Goal: Task Accomplishment & Management: Complete application form

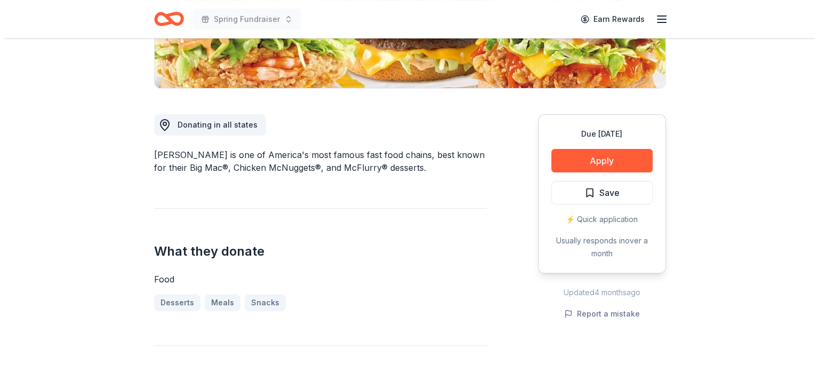
scroll to position [267, 0]
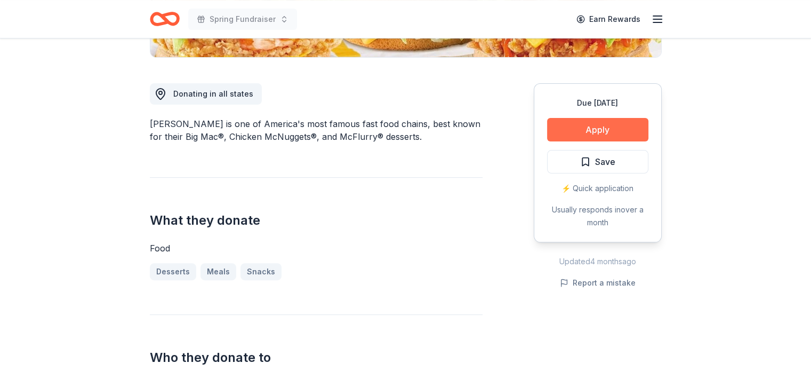
click at [548, 123] on button "Apply" at bounding box center [597, 129] width 101 height 23
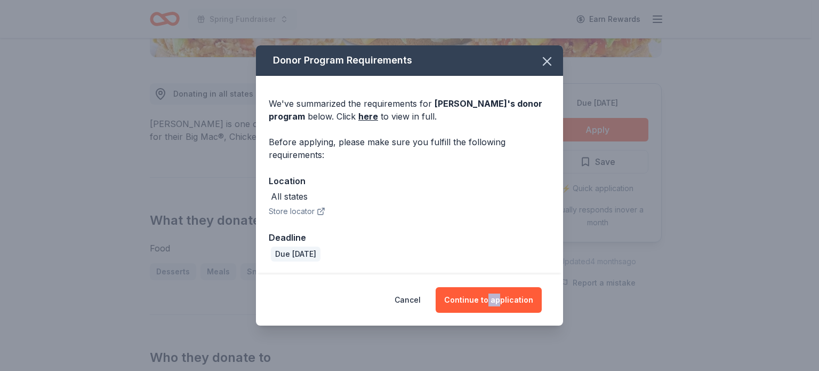
click at [502, 286] on div "Cancel Continue to application" at bounding box center [409, 299] width 307 height 51
click at [504, 294] on button "Continue to application" at bounding box center [489, 300] width 106 height 26
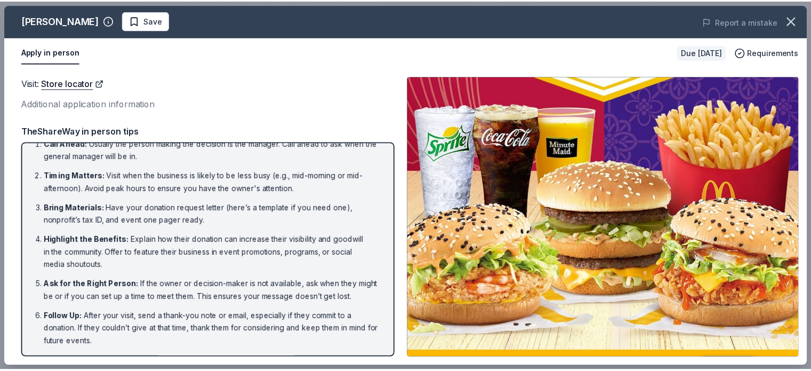
scroll to position [26, 0]
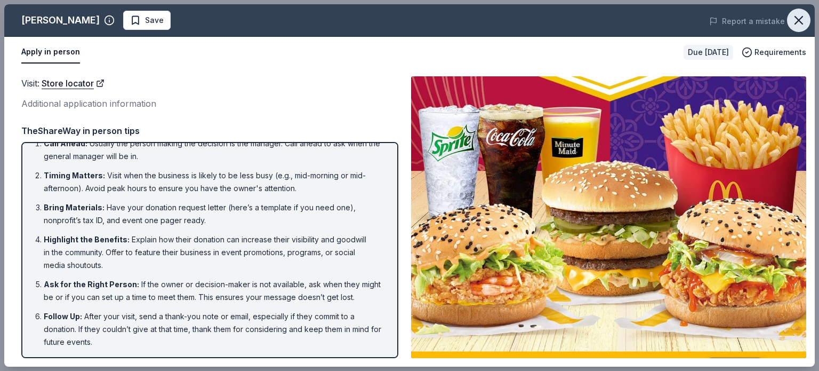
click at [798, 17] on icon "button" at bounding box center [798, 20] width 15 height 15
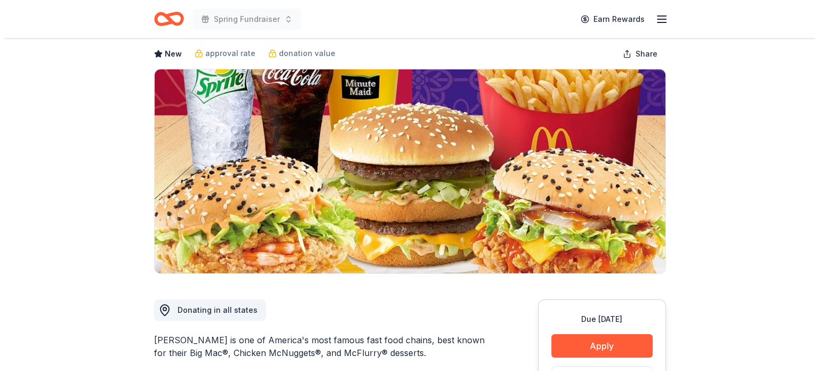
scroll to position [53, 0]
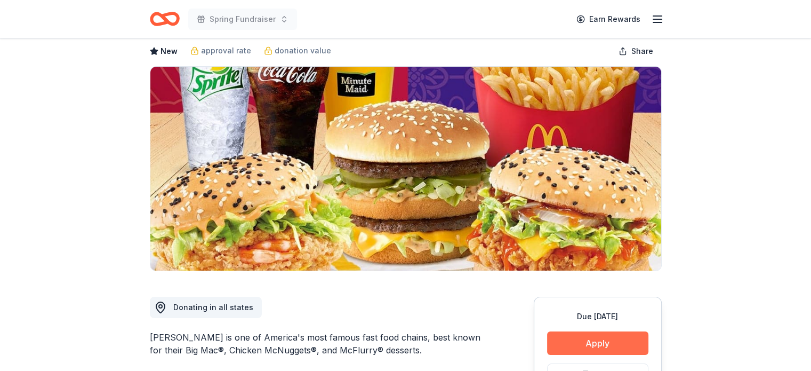
click at [572, 348] on button "Apply" at bounding box center [597, 342] width 101 height 23
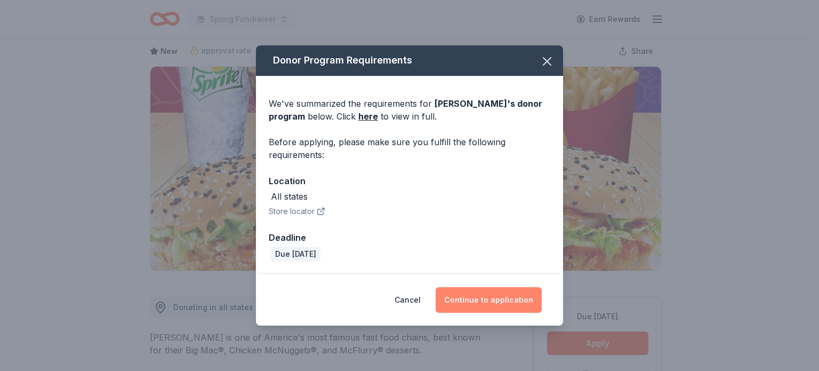
click at [493, 305] on button "Continue to application" at bounding box center [489, 300] width 106 height 26
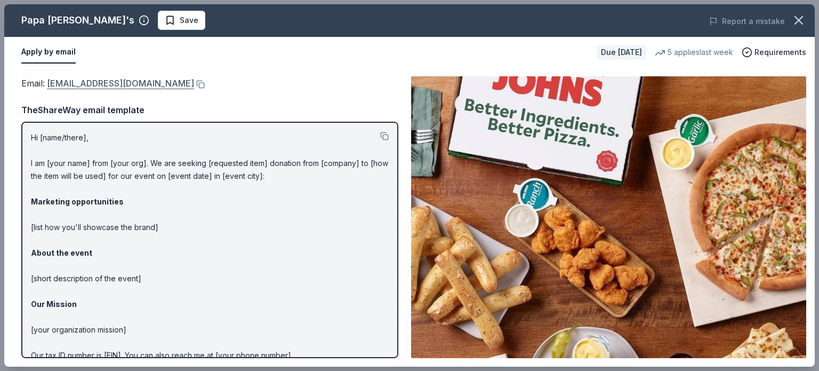
click at [115, 81] on link "[EMAIL_ADDRESS][DOMAIN_NAME]" at bounding box center [120, 83] width 147 height 14
click at [49, 50] on button "Apply by email" at bounding box center [48, 52] width 54 height 22
click at [38, 53] on button "Apply by email" at bounding box center [48, 52] width 54 height 22
click at [47, 40] on div "Apply by email Due in 55 days 5 applies last week Requirements" at bounding box center [409, 52] width 811 height 31
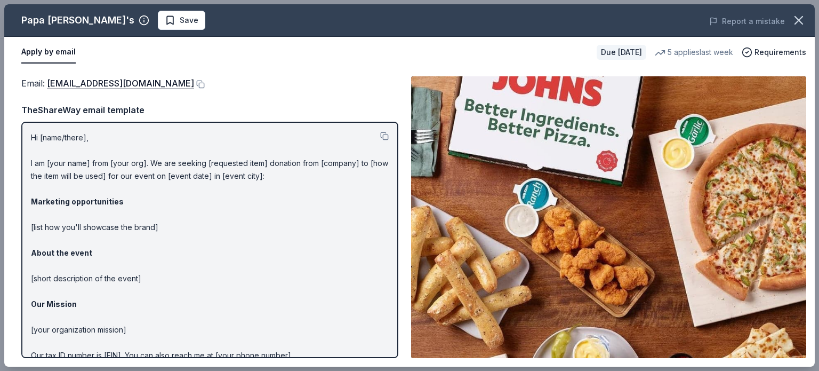
click at [51, 62] on button "Apply by email" at bounding box center [48, 52] width 54 height 22
click at [129, 89] on link "foundation@papajohns.com" at bounding box center [120, 83] width 147 height 14
click at [0, 68] on div "Papa John's Save Report a mistake Apply by email Due in 55 days 5 applies last …" at bounding box center [409, 185] width 819 height 371
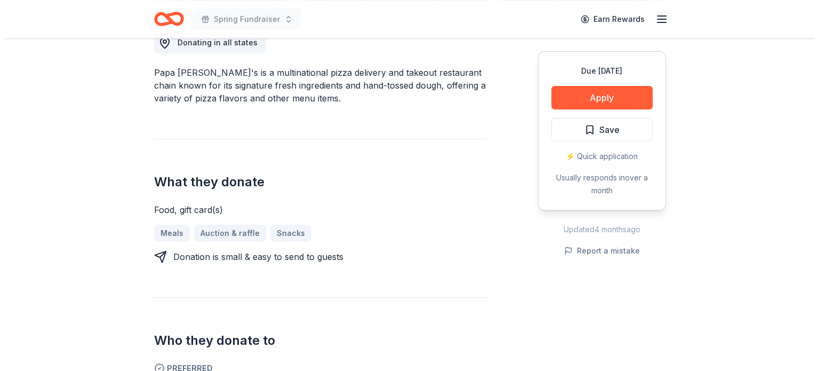
scroll to position [320, 0]
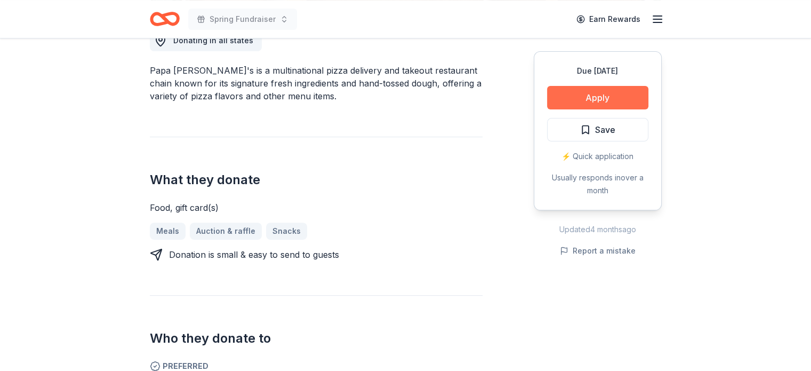
click at [565, 99] on button "Apply" at bounding box center [597, 97] width 101 height 23
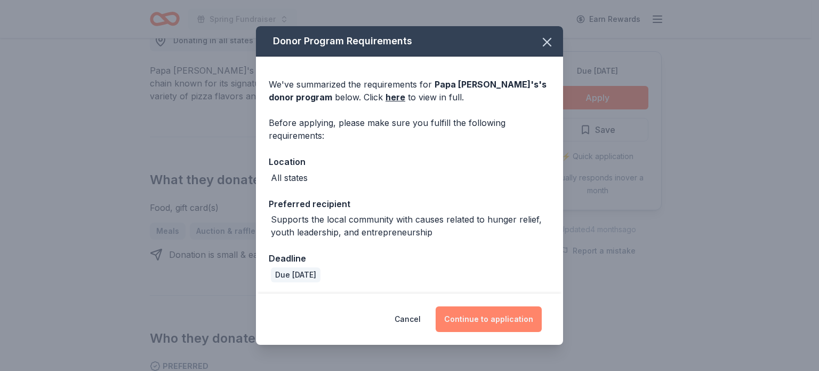
click at [514, 319] on button "Continue to application" at bounding box center [489, 319] width 106 height 26
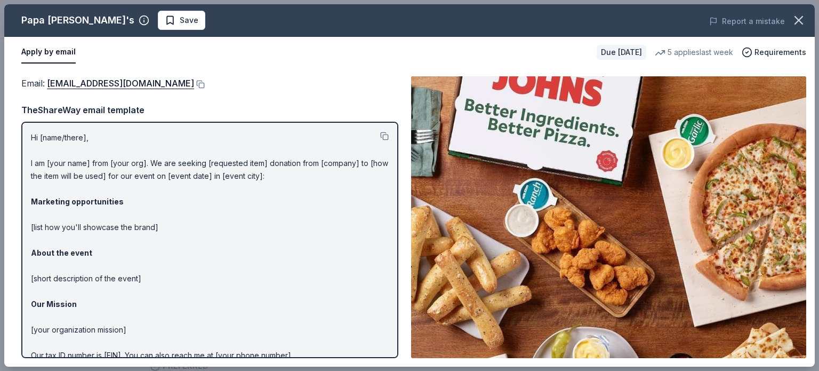
click at [66, 58] on button "Apply by email" at bounding box center [48, 52] width 54 height 22
click at [46, 47] on button "Apply by email" at bounding box center [48, 52] width 54 height 22
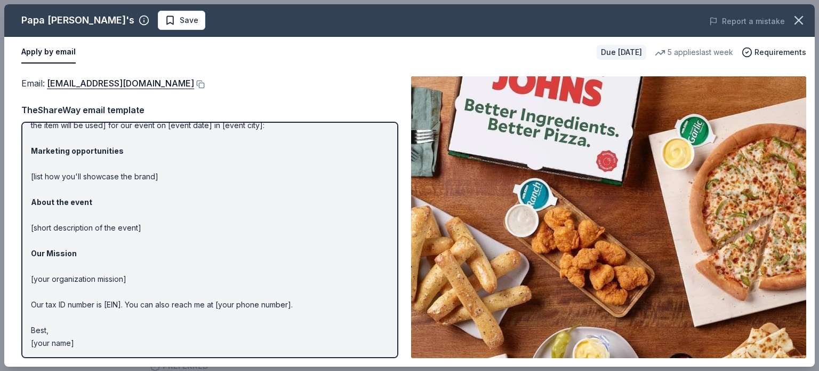
click at [622, 55] on div "Due [DATE]" at bounding box center [622, 52] width 50 height 15
click at [623, 45] on div "Due [DATE]" at bounding box center [622, 52] width 50 height 15
click at [48, 51] on button "Apply by email" at bounding box center [48, 52] width 54 height 22
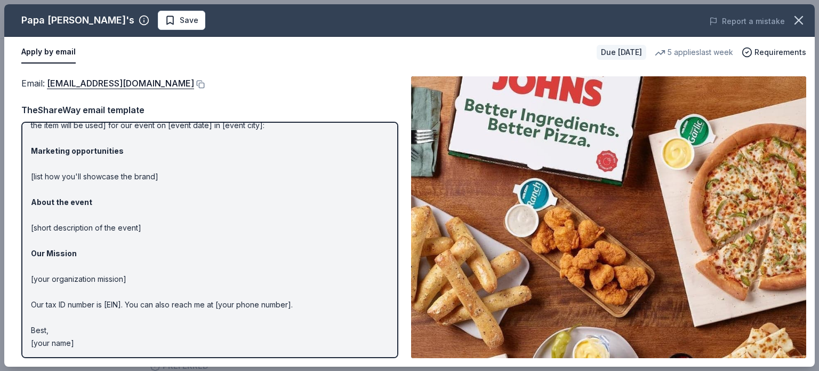
drag, startPoint x: 50, startPoint y: 50, endPoint x: 292, endPoint y: 54, distance: 242.2
click at [292, 54] on div "Apply by email" at bounding box center [304, 52] width 567 height 22
drag, startPoint x: 102, startPoint y: 84, endPoint x: 241, endPoint y: 70, distance: 139.8
click at [244, 69] on div "Papa John's Save Report a mistake Apply by email Due in 55 days 5 applies last …" at bounding box center [409, 185] width 811 height 362
click at [194, 85] on button at bounding box center [199, 84] width 11 height 9
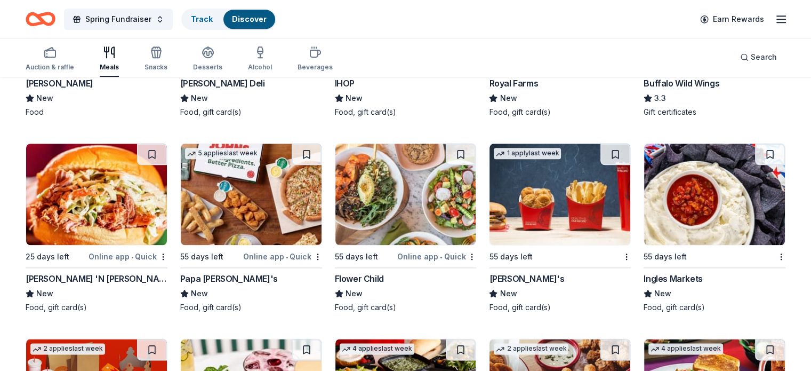
scroll to position [1264, 0]
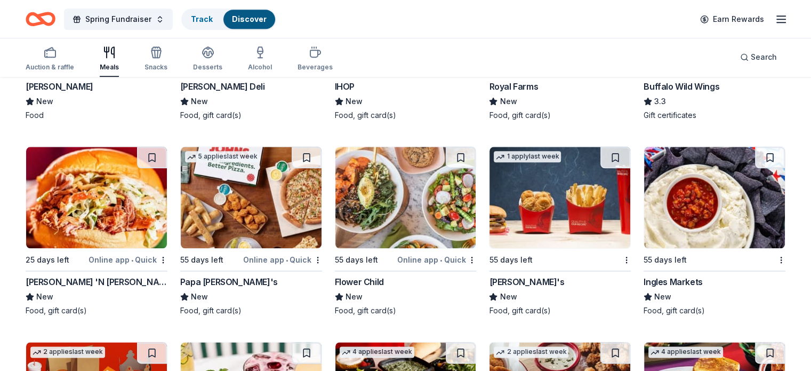
click at [241, 181] on img at bounding box center [251, 197] width 141 height 101
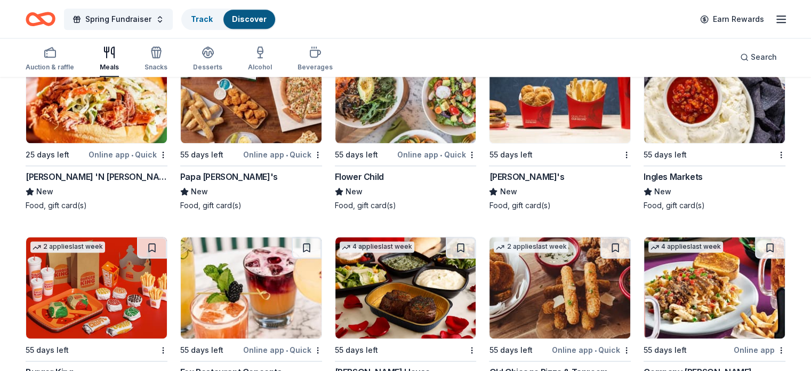
scroll to position [1371, 0]
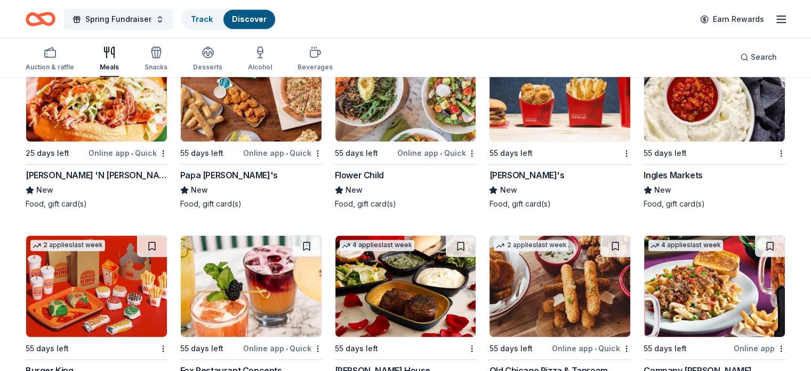
click at [533, 117] on img at bounding box center [560, 90] width 141 height 101
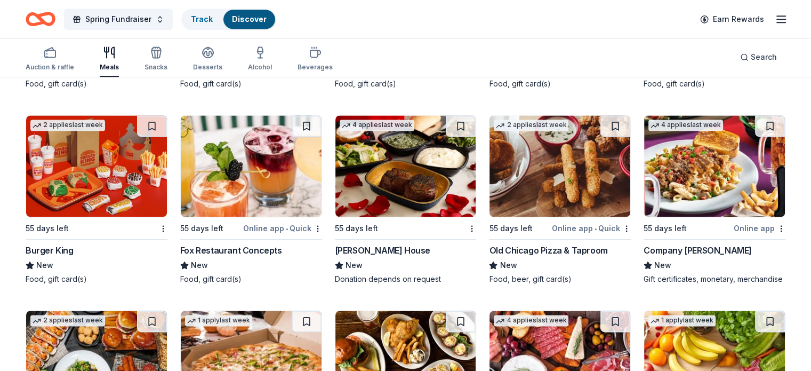
scroll to position [1531, 0]
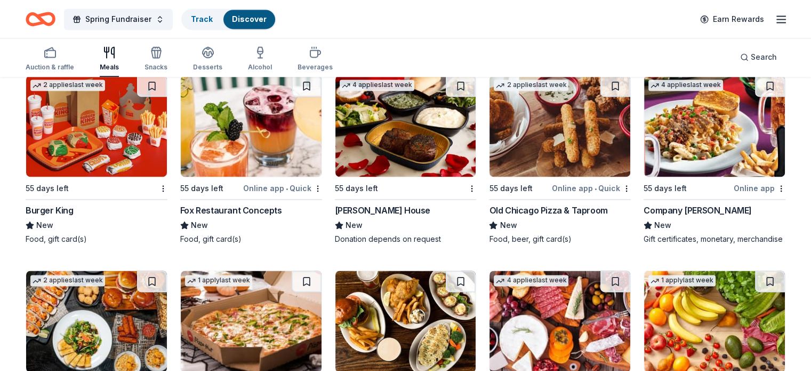
click at [145, 140] on img at bounding box center [96, 125] width 141 height 101
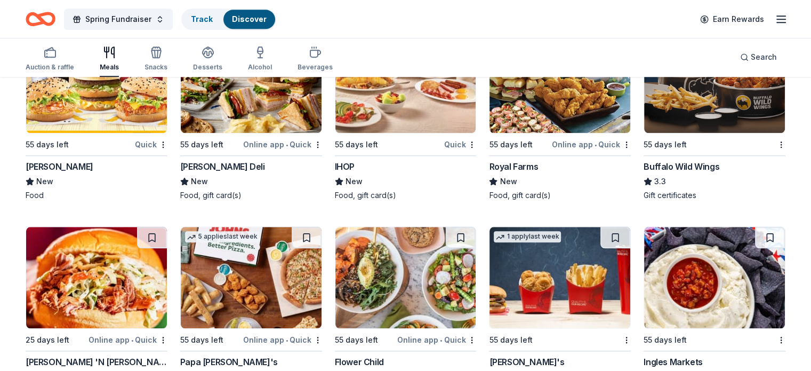
scroll to position [1264, 0]
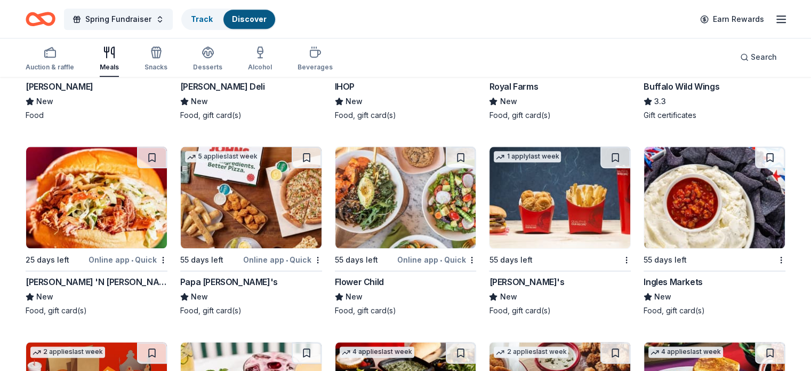
click at [692, 218] on img at bounding box center [714, 197] width 141 height 101
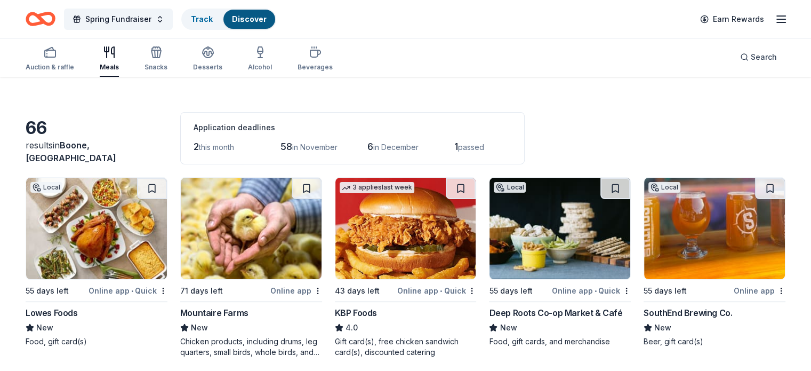
scroll to position [53, 0]
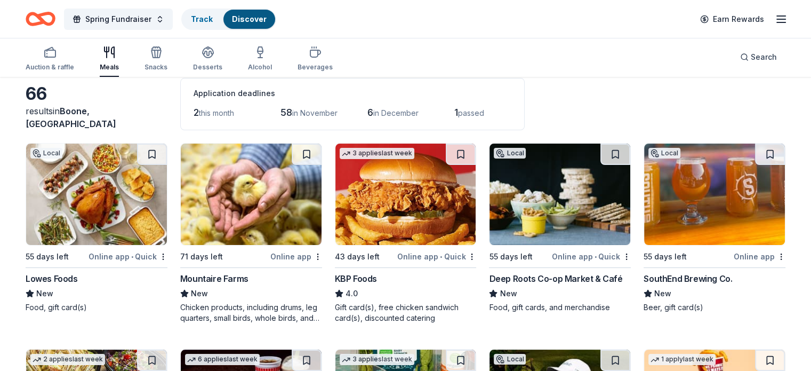
click at [71, 202] on img at bounding box center [96, 193] width 141 height 101
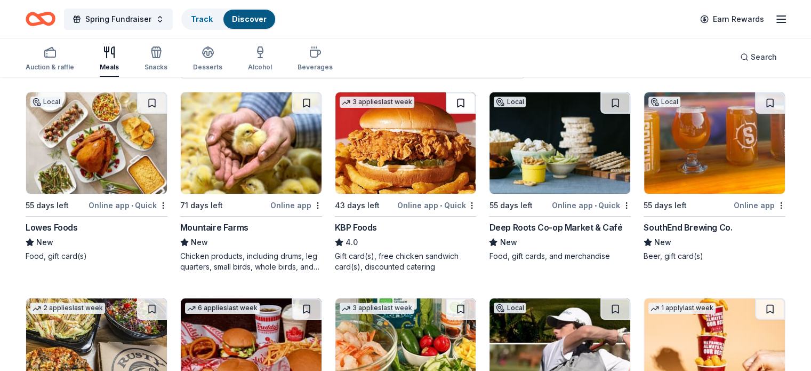
scroll to position [107, 0]
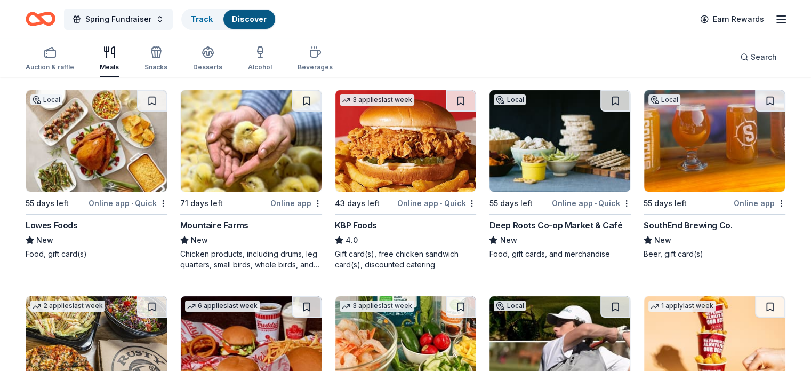
click at [522, 136] on img at bounding box center [560, 140] width 141 height 101
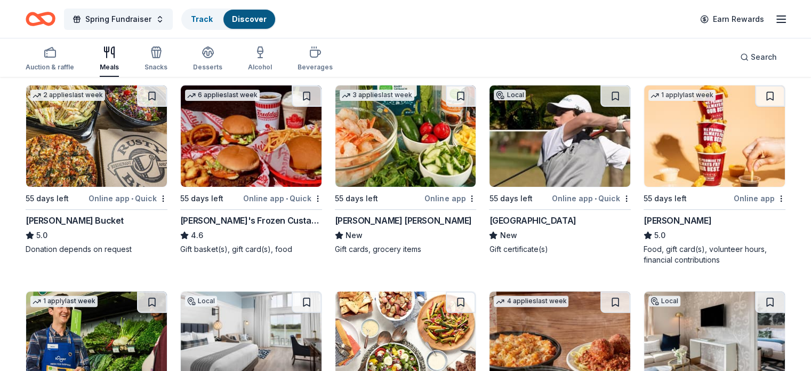
scroll to position [320, 0]
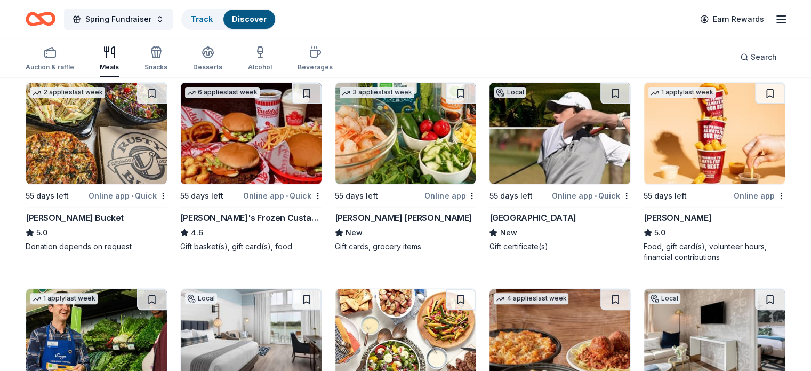
click at [416, 164] on img at bounding box center [405, 133] width 141 height 101
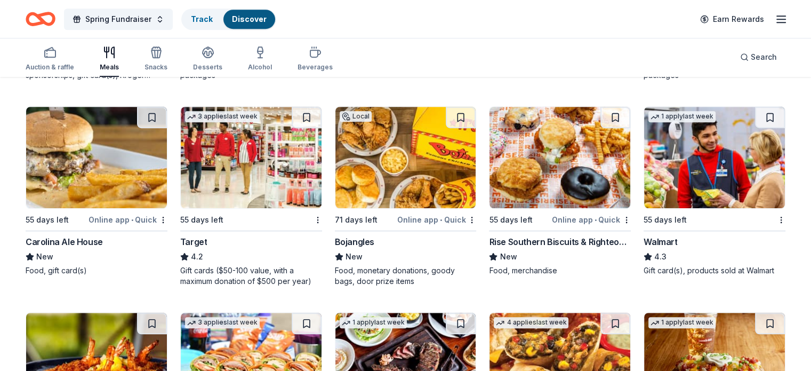
scroll to position [747, 0]
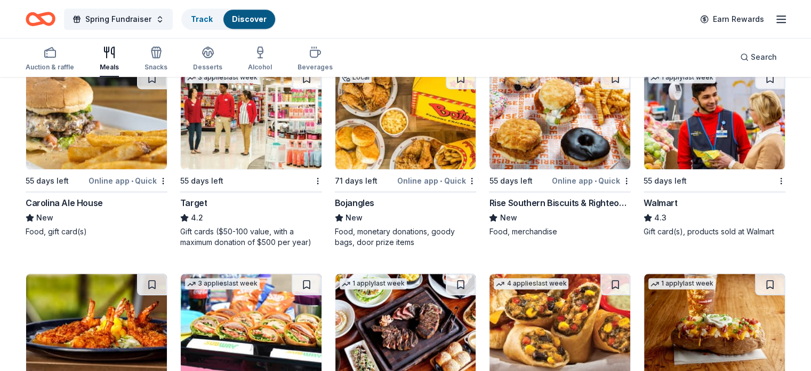
click at [401, 139] on img at bounding box center [405, 118] width 141 height 101
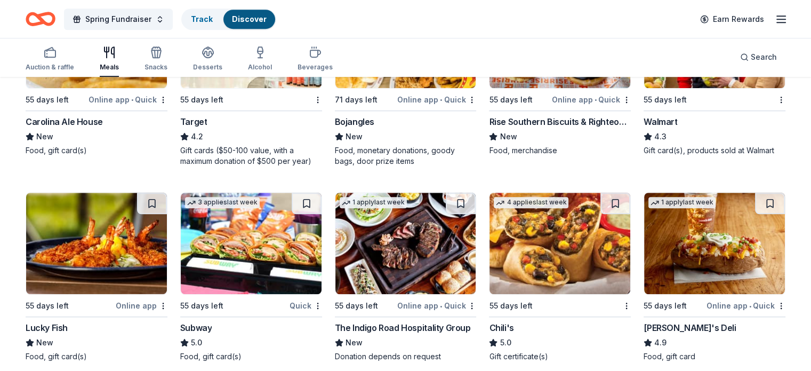
scroll to position [907, 0]
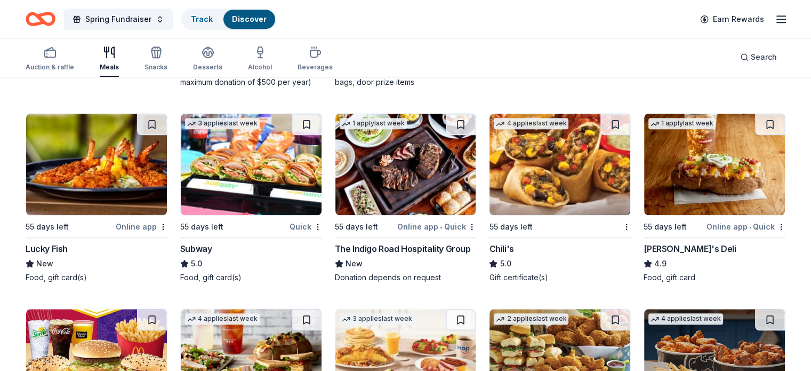
click at [303, 182] on img at bounding box center [251, 164] width 141 height 101
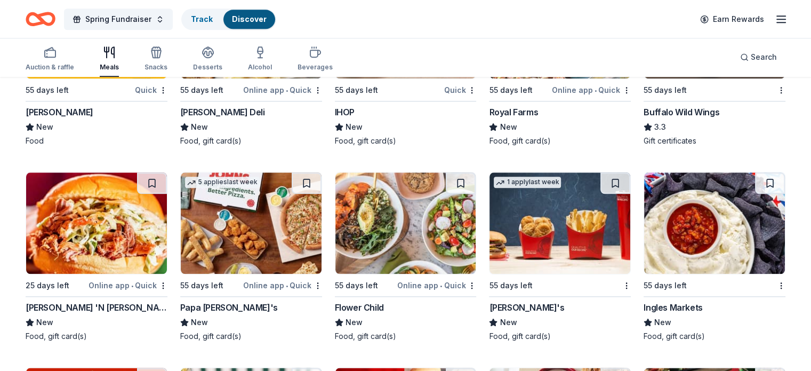
scroll to position [1280, 0]
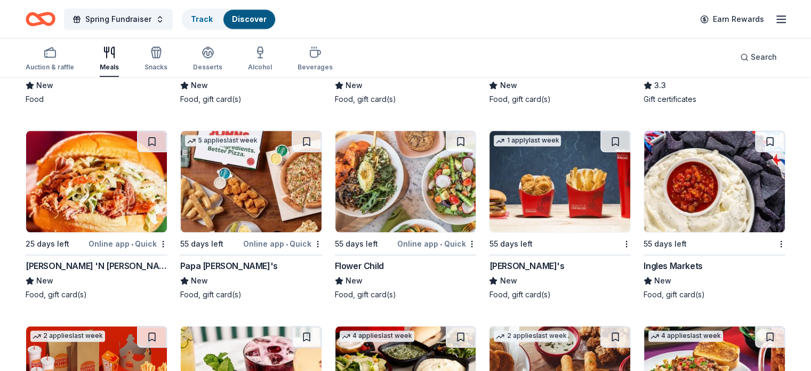
click at [552, 165] on img at bounding box center [560, 181] width 141 height 101
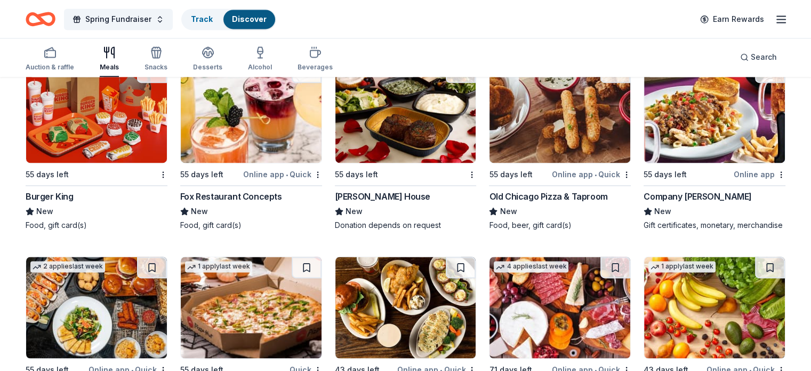
scroll to position [1547, 0]
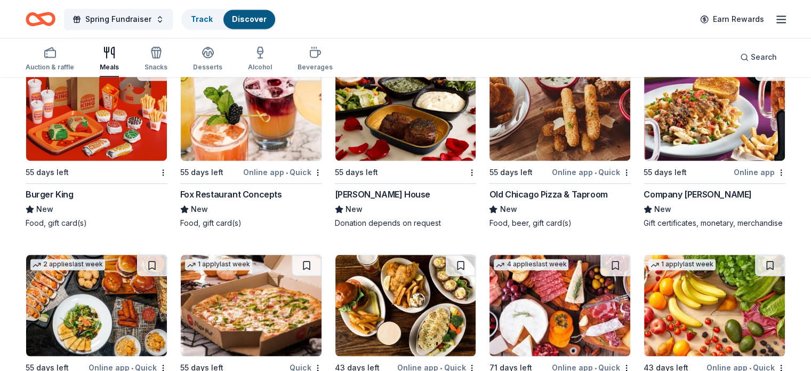
click at [121, 127] on img at bounding box center [96, 109] width 141 height 101
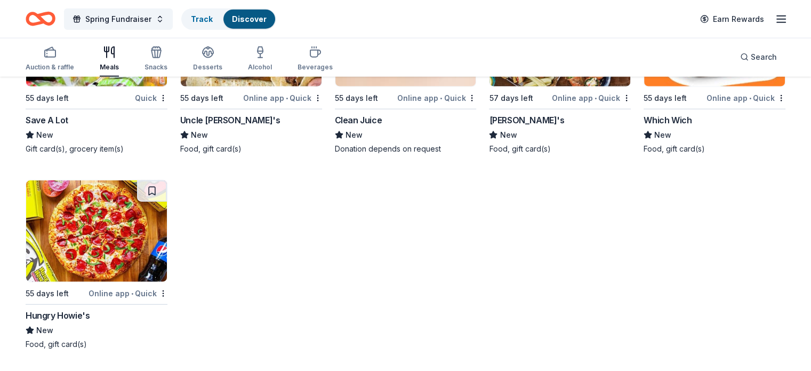
scroll to position [2613, 0]
click at [114, 223] on img at bounding box center [96, 230] width 141 height 101
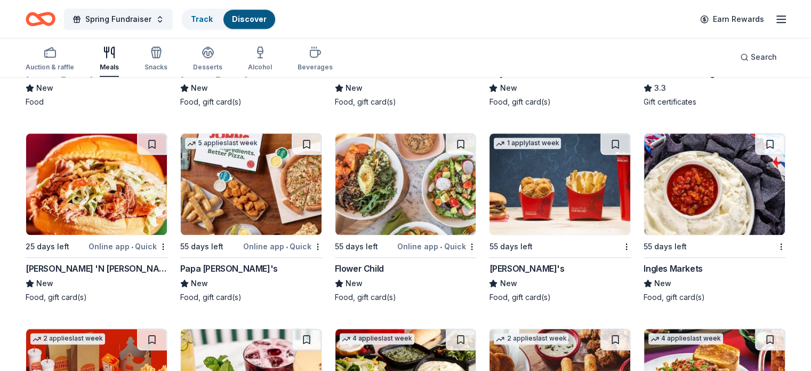
scroll to position [1280, 0]
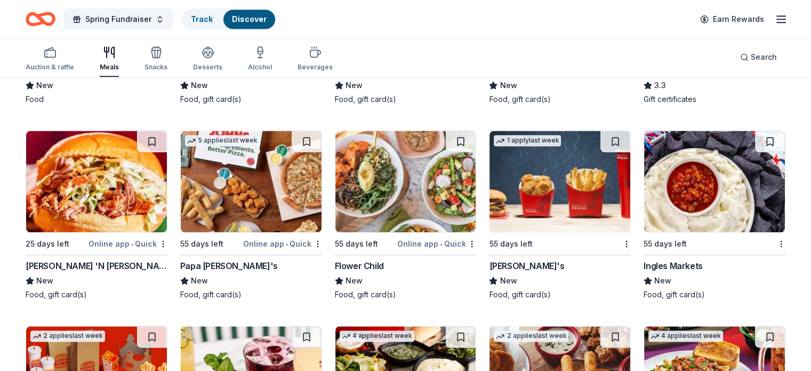
click at [591, 198] on img at bounding box center [560, 181] width 141 height 101
drag, startPoint x: 631, startPoint y: 27, endPoint x: 666, endPoint y: 323, distance: 298.0
click at [748, 122] on div "Spring Fundraiser Track Discover Earn Rewards Auction & raffle Meals Snacks Des…" at bounding box center [405, 209] width 811 height 2978
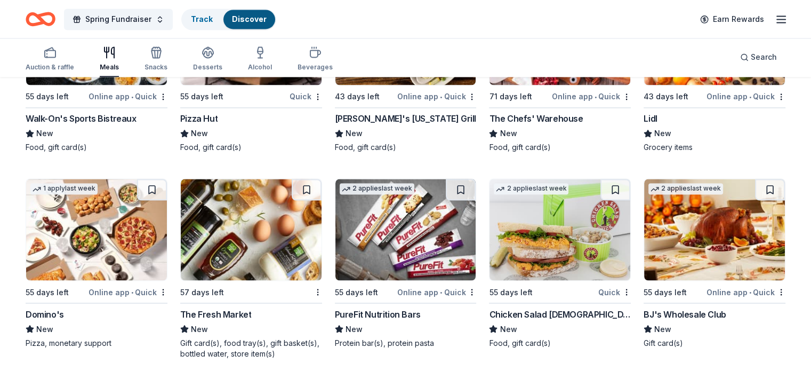
scroll to position [1867, 0]
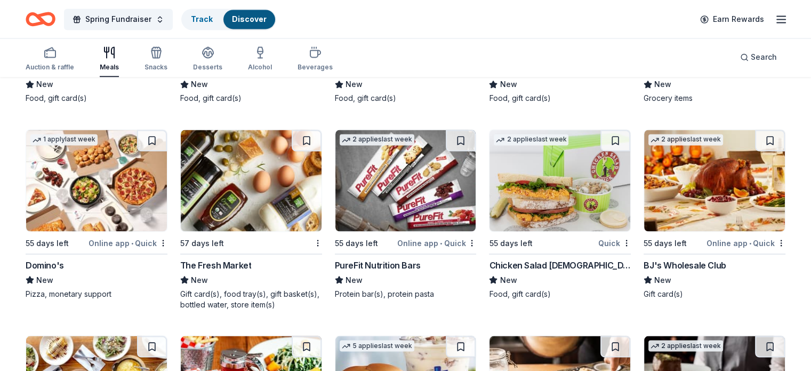
click at [507, 222] on img at bounding box center [560, 180] width 141 height 101
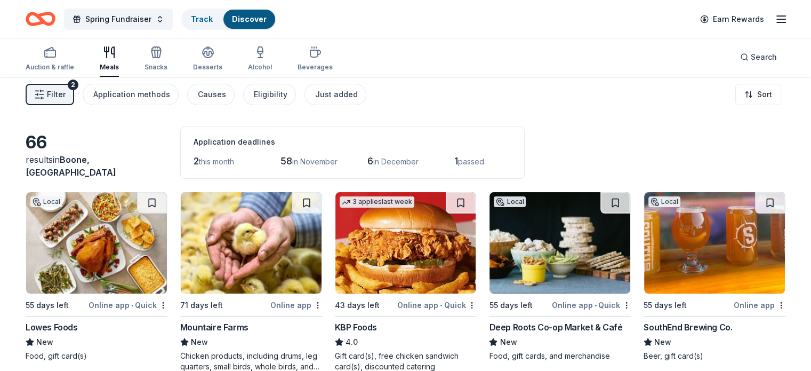
scroll to position [0, 0]
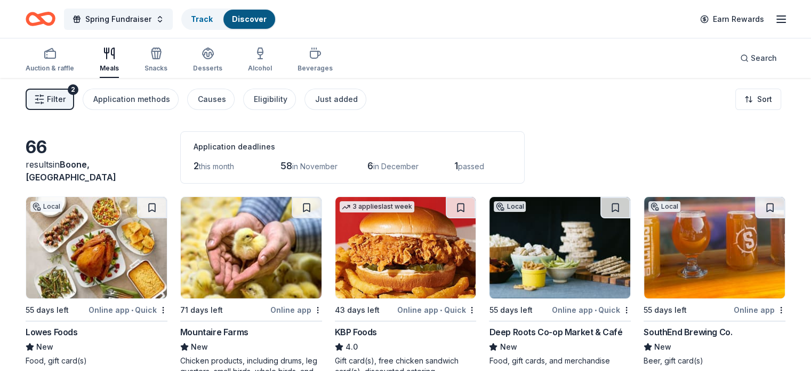
click at [147, 69] on div "Auction & raffle Meals Snacks Desserts Alcohol Beverages" at bounding box center [179, 60] width 307 height 35
click at [163, 64] on div "Snacks" at bounding box center [156, 68] width 23 height 9
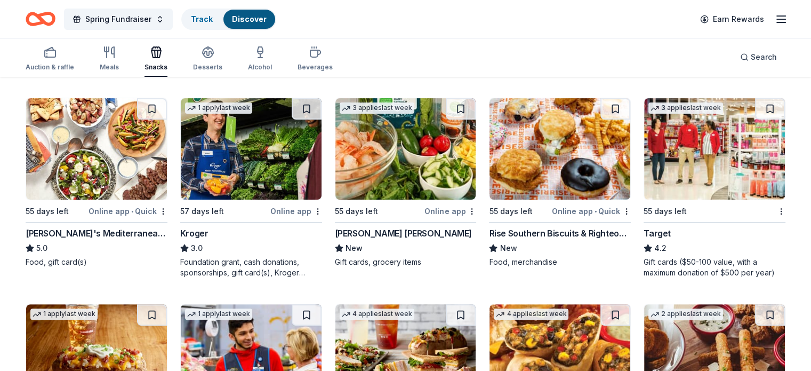
scroll to position [267, 0]
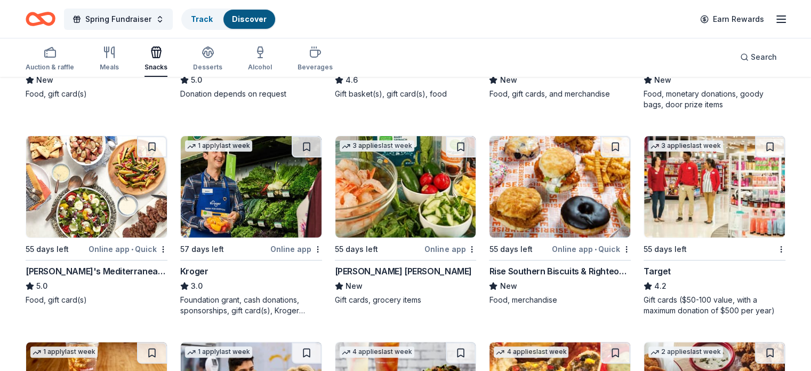
click at [410, 207] on img at bounding box center [405, 186] width 141 height 101
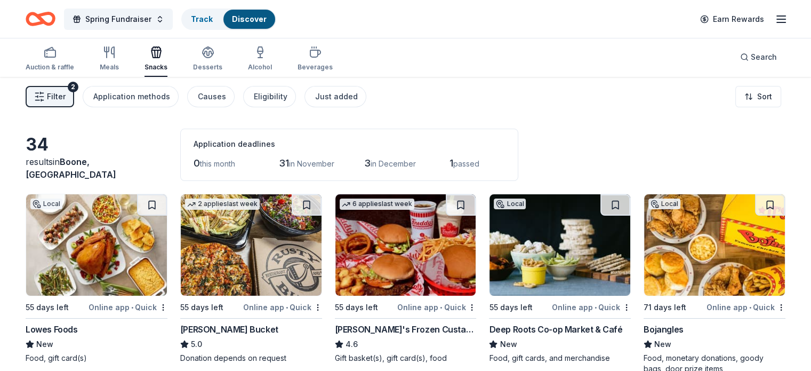
scroll to position [0, 0]
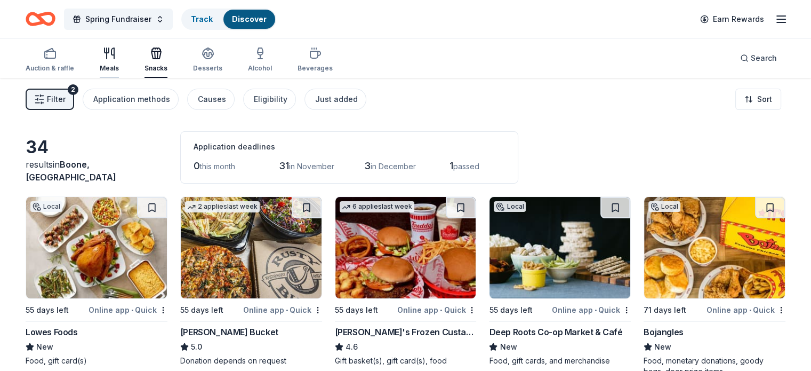
drag, startPoint x: 171, startPoint y: 63, endPoint x: 120, endPoint y: 61, distance: 50.7
click at [167, 64] on div "Snacks" at bounding box center [156, 60] width 23 height 26
click at [110, 59] on div "Auction & raffle Meals Snacks Desserts Alcohol Beverages" at bounding box center [179, 60] width 307 height 35
click at [148, 57] on div "Auction & raffle Meals Snacks Desserts Alcohol Beverages" at bounding box center [179, 60] width 307 height 35
click at [119, 59] on div "Meals" at bounding box center [109, 60] width 19 height 26
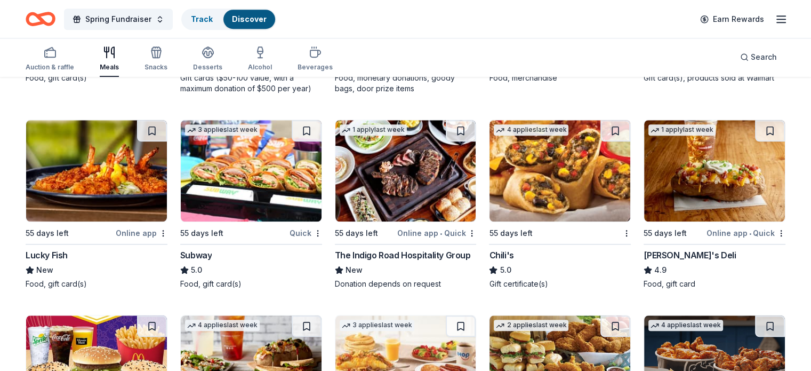
scroll to position [960, 0]
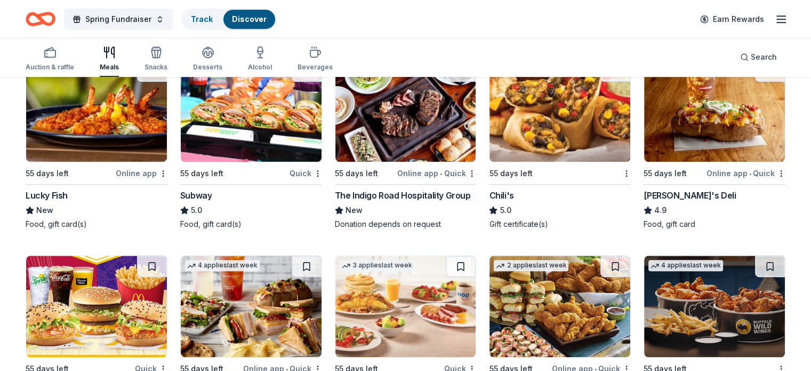
click at [518, 148] on img at bounding box center [560, 110] width 141 height 101
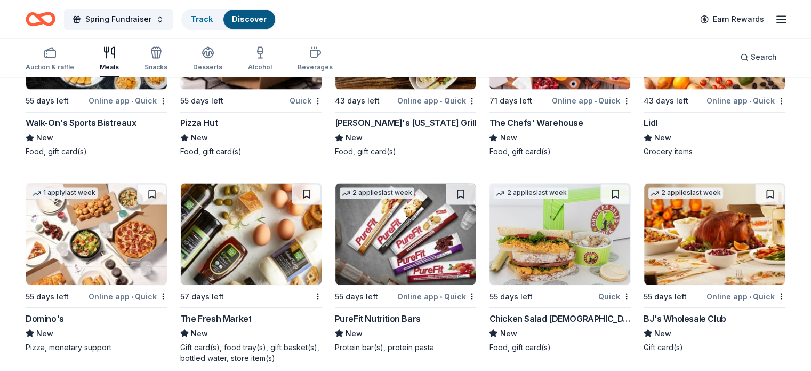
scroll to position [1813, 0]
click at [154, 245] on img at bounding box center [96, 233] width 141 height 101
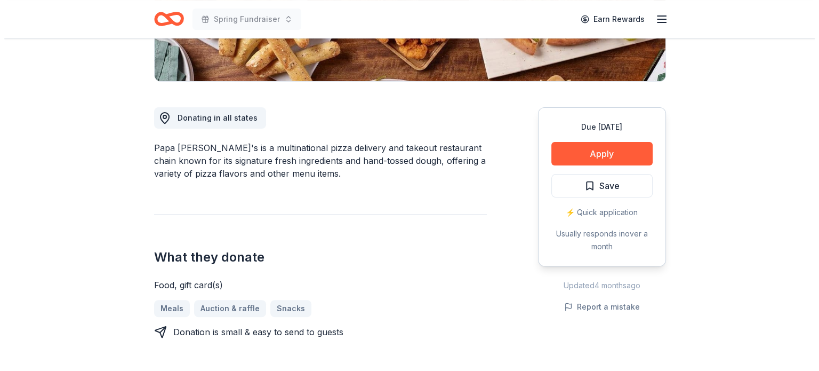
scroll to position [320, 0]
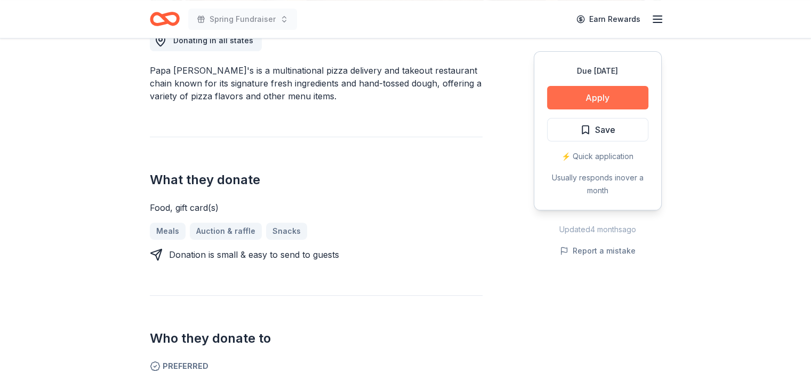
click at [587, 89] on button "Apply" at bounding box center [597, 97] width 101 height 23
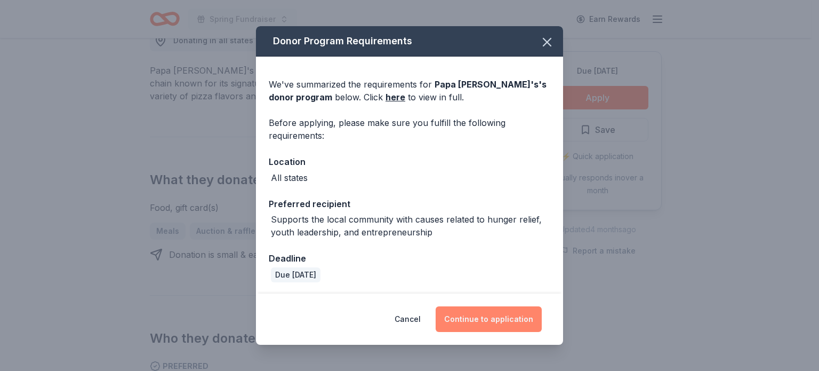
click at [480, 318] on button "Continue to application" at bounding box center [489, 319] width 106 height 26
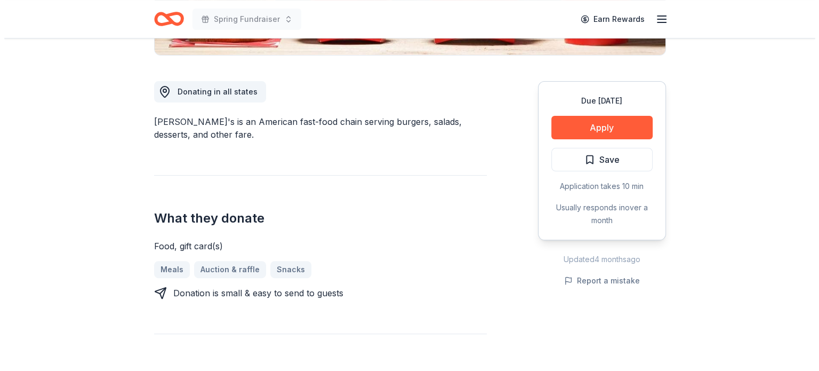
scroll to position [267, 0]
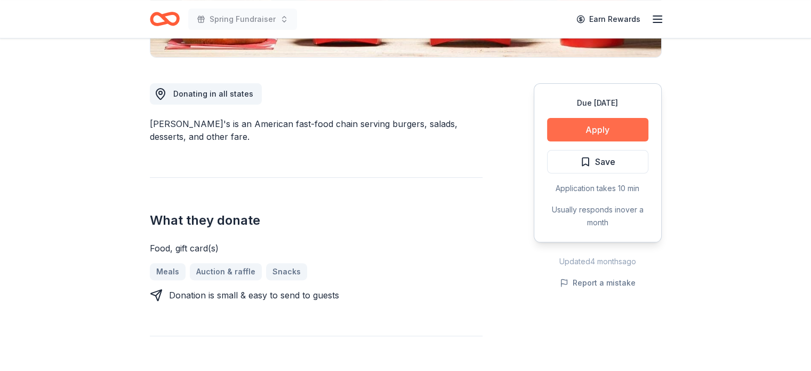
click at [588, 122] on button "Apply" at bounding box center [597, 129] width 101 height 23
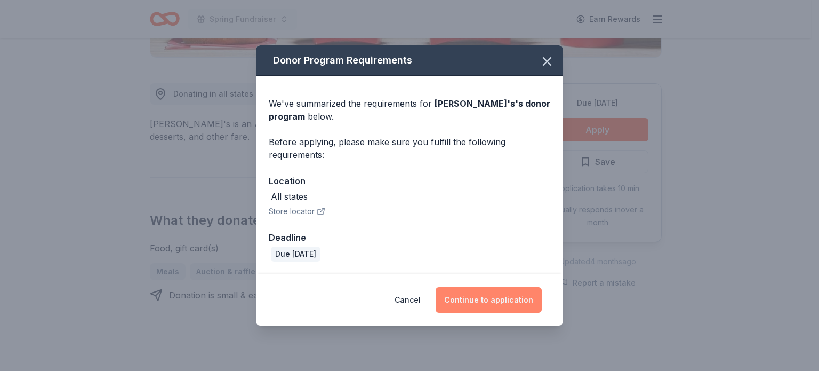
click at [490, 298] on button "Continue to application" at bounding box center [489, 300] width 106 height 26
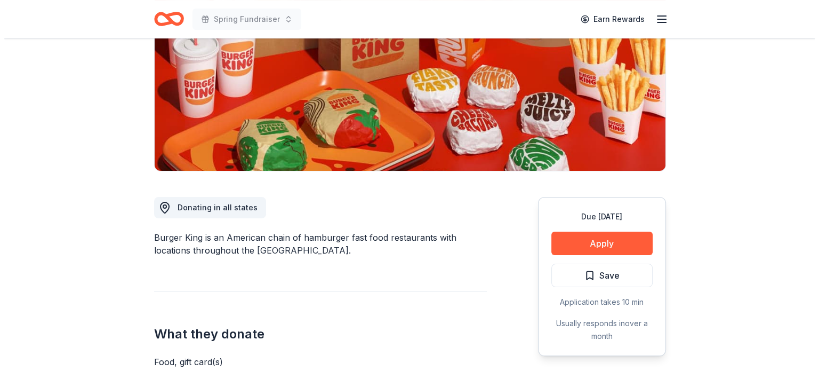
scroll to position [160, 0]
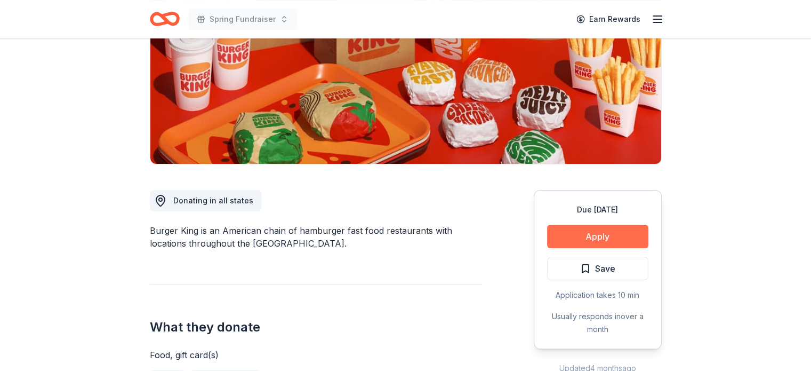
click at [603, 241] on button "Apply" at bounding box center [597, 236] width 101 height 23
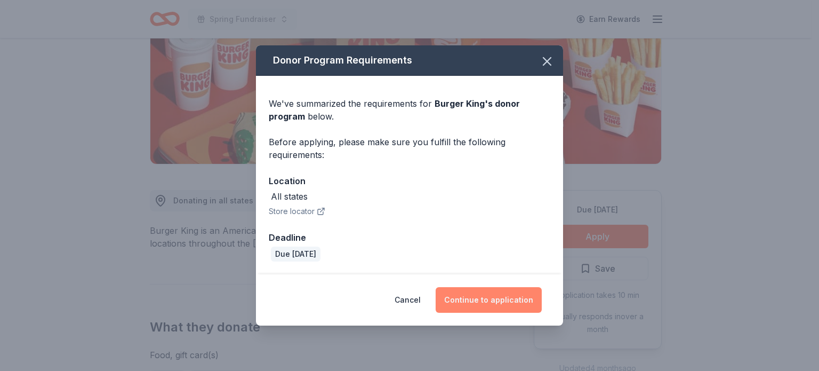
click at [477, 307] on button "Continue to application" at bounding box center [489, 300] width 106 height 26
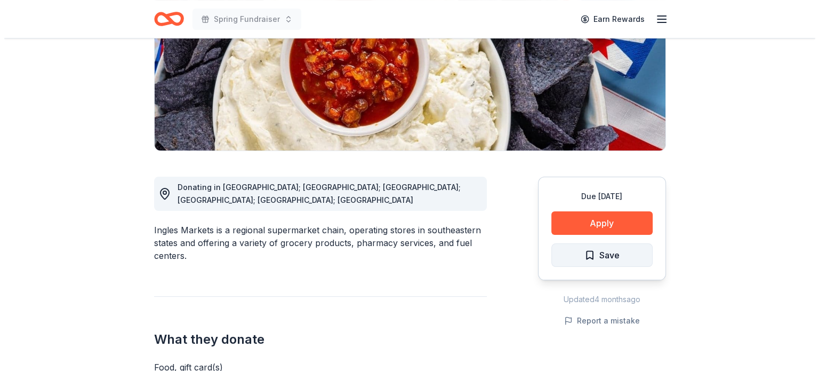
scroll to position [213, 0]
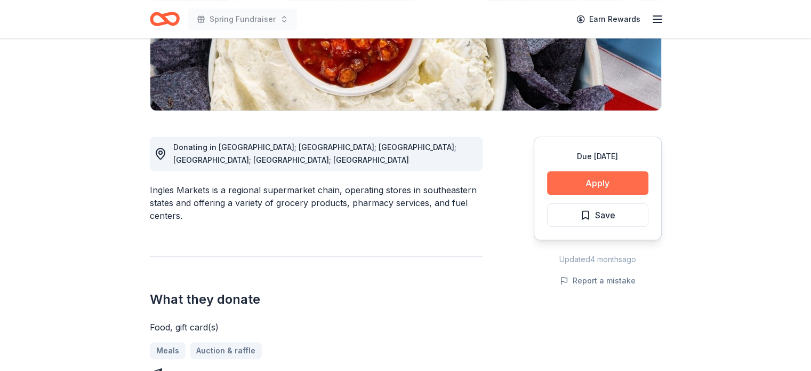
click at [589, 186] on button "Apply" at bounding box center [597, 182] width 101 height 23
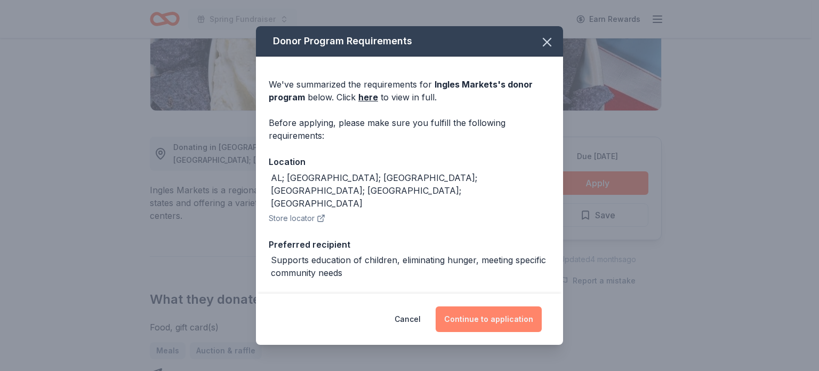
click at [465, 319] on button "Continue to application" at bounding box center [489, 319] width 106 height 26
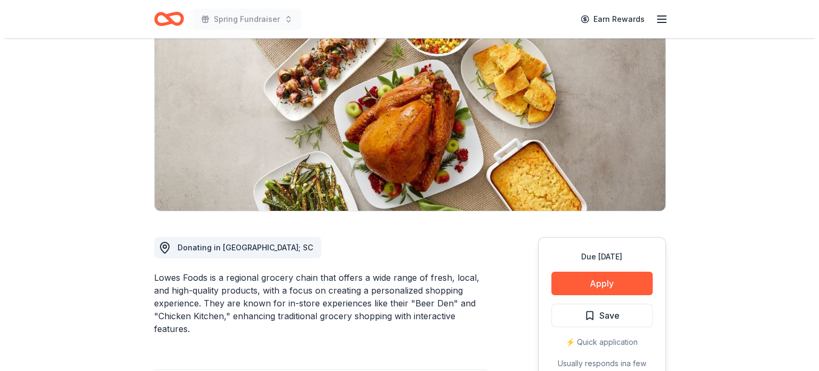
scroll to position [160, 0]
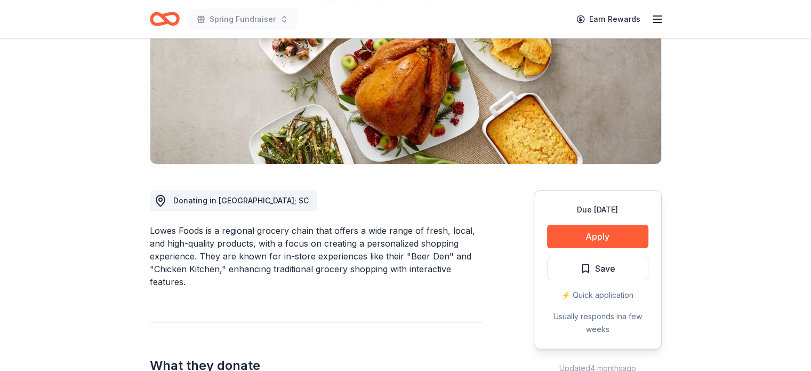
click at [557, 223] on div "Due [DATE] Apply Save ⚡️ Quick application Usually responds in a few weeks" at bounding box center [598, 269] width 128 height 159
click at [559, 228] on button "Apply" at bounding box center [597, 236] width 101 height 23
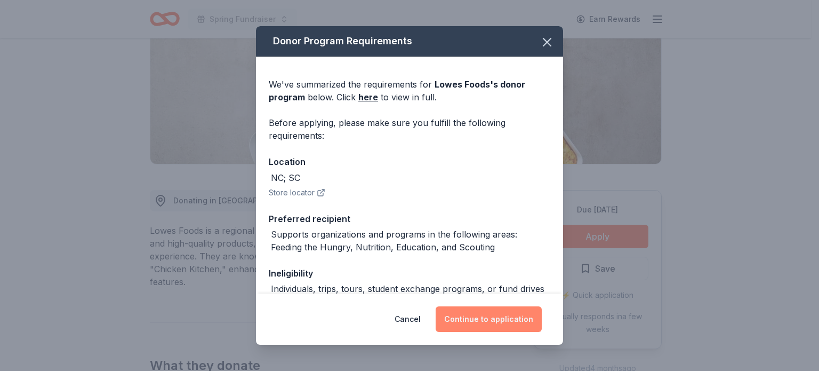
drag, startPoint x: 479, startPoint y: 322, endPoint x: 478, endPoint y: 330, distance: 8.1
click at [479, 324] on button "Continue to application" at bounding box center [489, 319] width 106 height 26
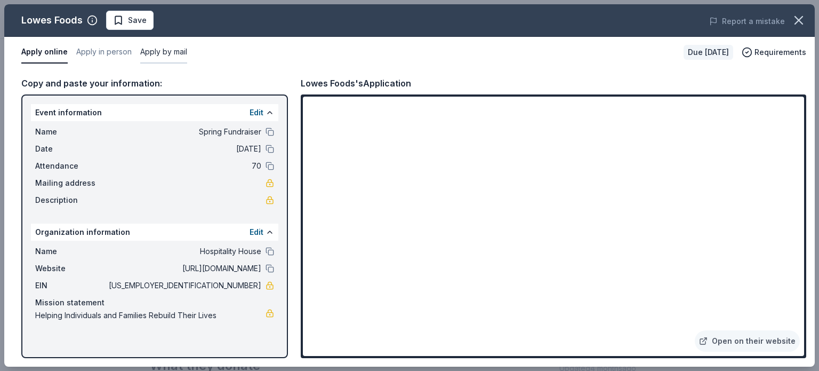
click at [151, 44] on button "Apply by mail" at bounding box center [163, 52] width 47 height 22
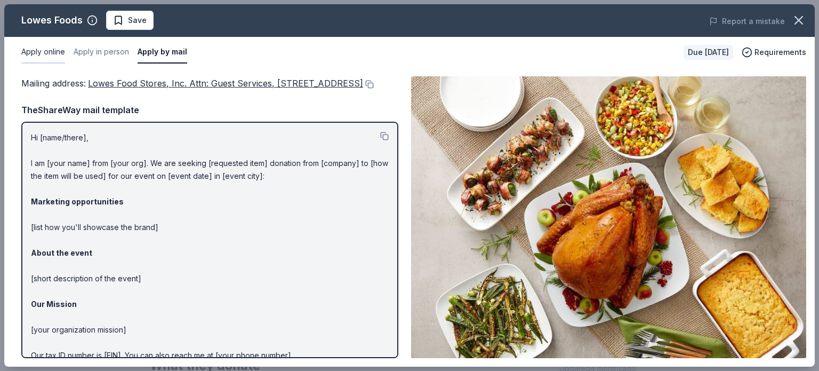
click at [59, 51] on button "Apply online" at bounding box center [43, 52] width 44 height 22
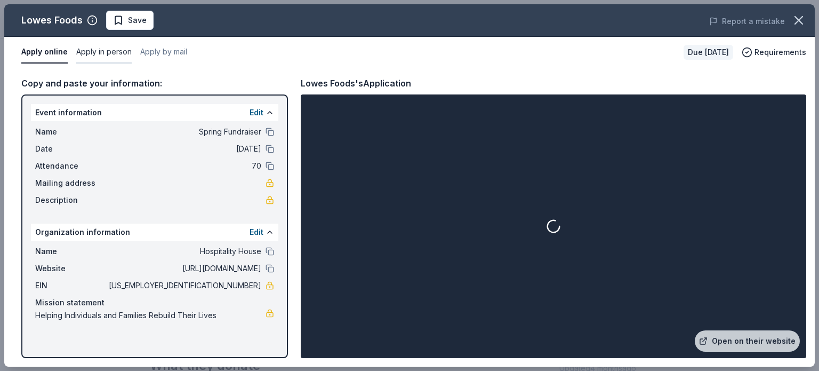
click at [105, 52] on button "Apply in person" at bounding box center [103, 52] width 55 height 22
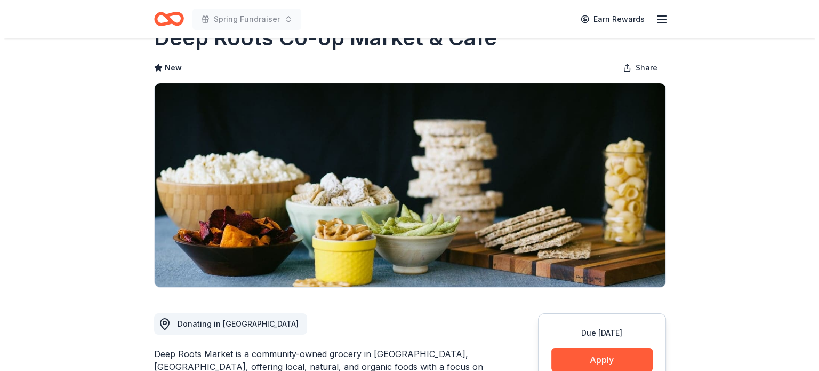
scroll to position [213, 0]
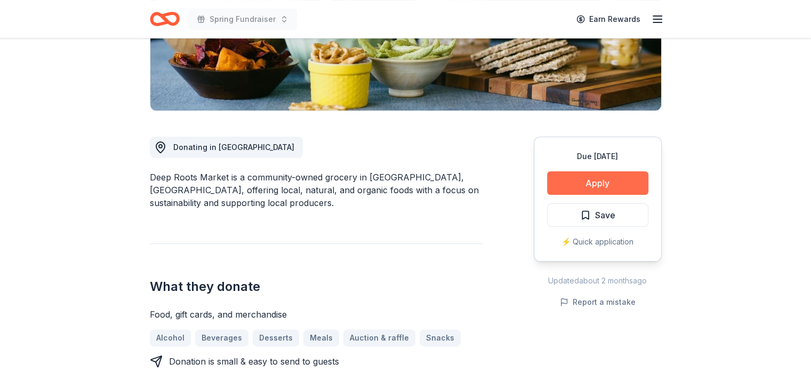
click at [599, 191] on button "Apply" at bounding box center [597, 182] width 101 height 23
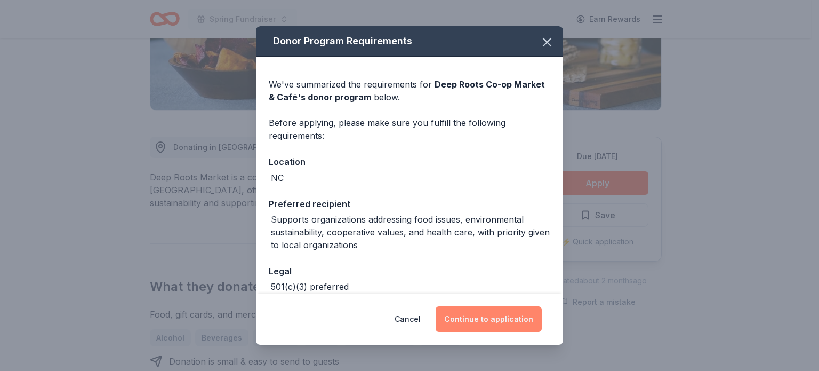
click at [474, 318] on button "Continue to application" at bounding box center [489, 319] width 106 height 26
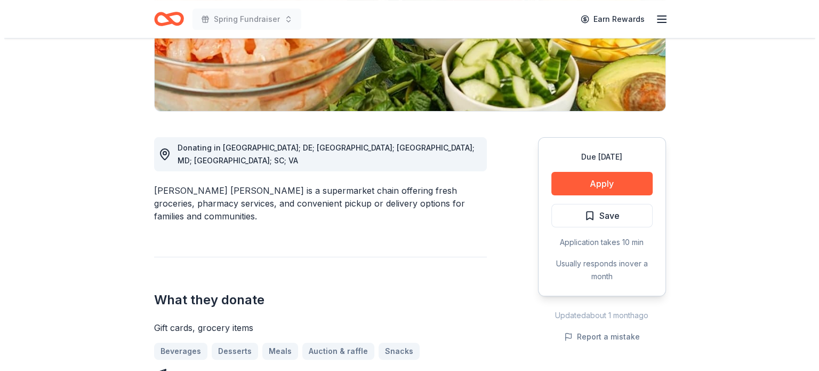
scroll to position [213, 0]
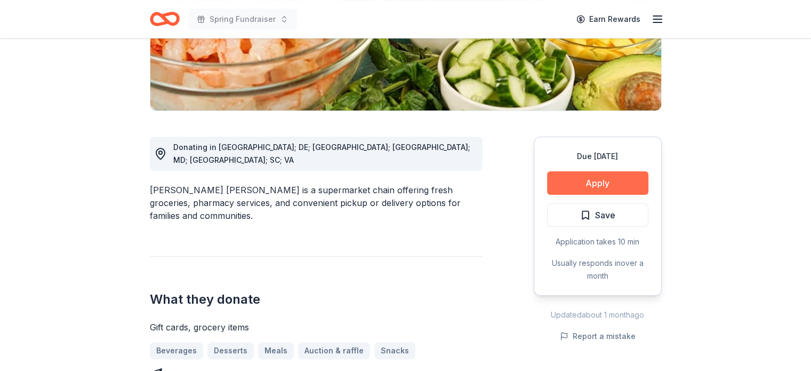
click at [644, 194] on button "Apply" at bounding box center [597, 182] width 101 height 23
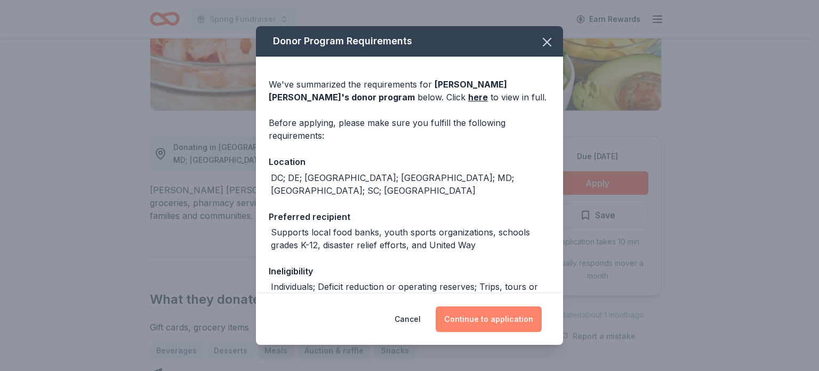
click at [498, 329] on button "Continue to application" at bounding box center [489, 319] width 106 height 26
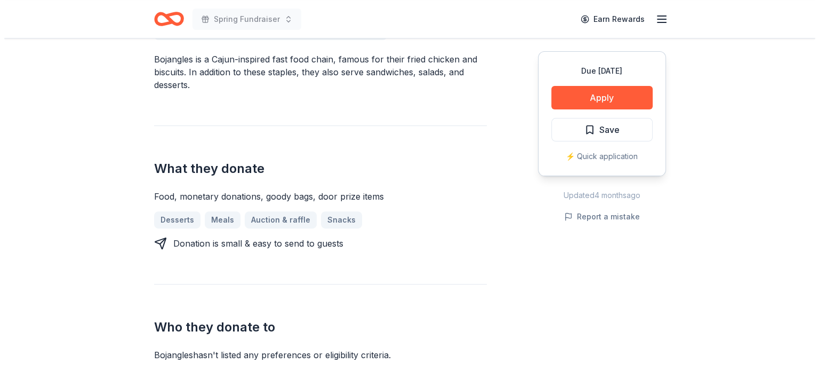
scroll to position [373, 0]
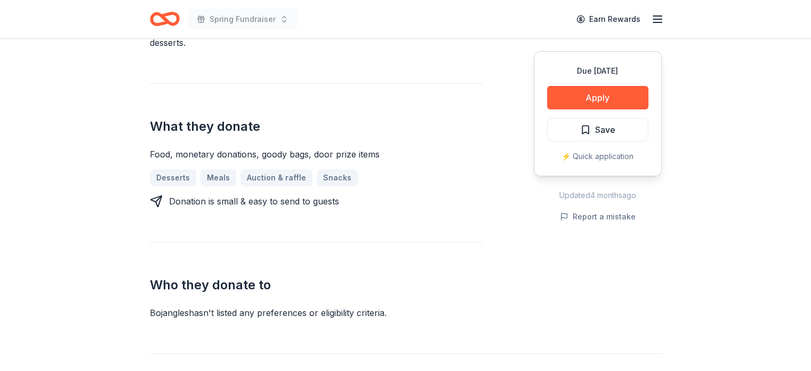
click at [588, 83] on div "Due [DATE] Apply Save ⚡️ Quick application" at bounding box center [598, 113] width 128 height 125
click at [588, 89] on button "Apply" at bounding box center [597, 97] width 101 height 23
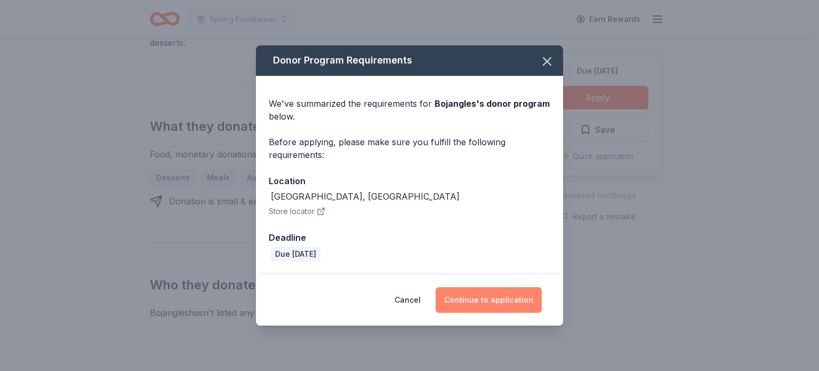
click at [485, 299] on button "Continue to application" at bounding box center [489, 300] width 106 height 26
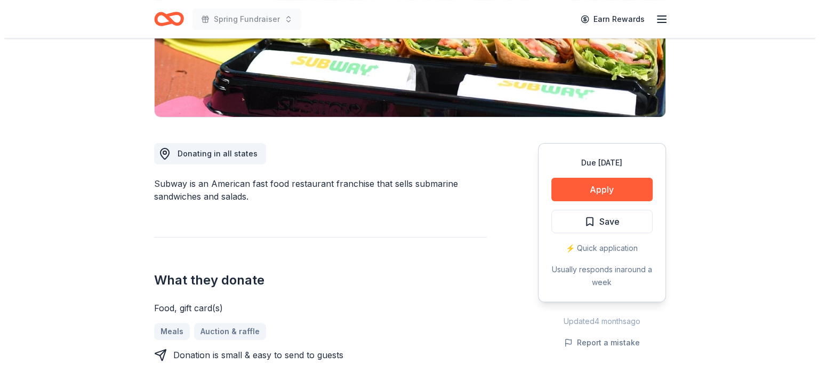
scroll to position [213, 0]
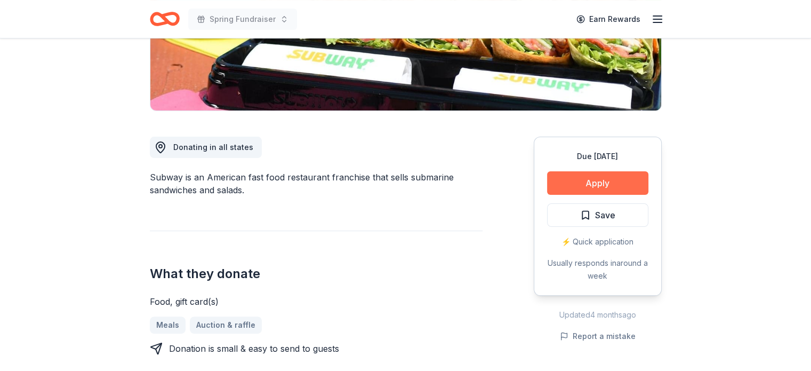
click at [639, 178] on button "Apply" at bounding box center [597, 182] width 101 height 23
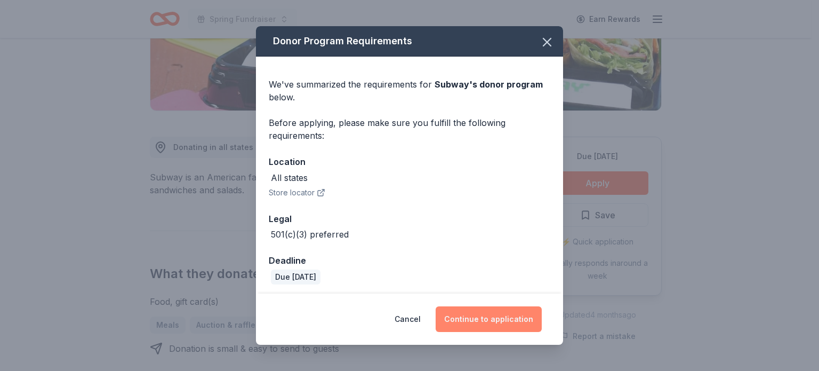
click at [480, 311] on button "Continue to application" at bounding box center [489, 319] width 106 height 26
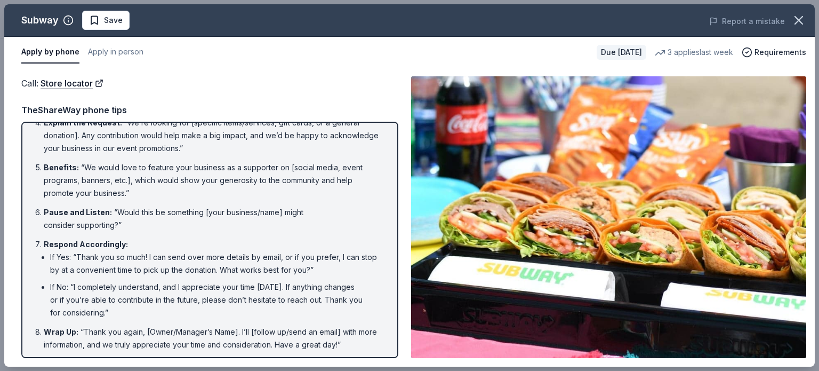
scroll to position [138, 0]
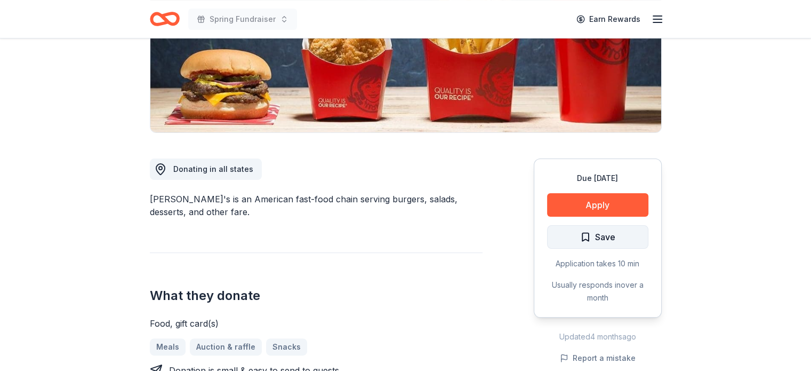
scroll to position [213, 0]
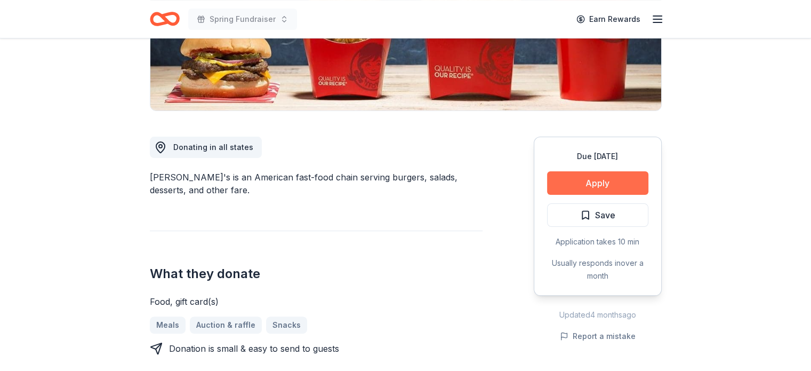
click at [590, 182] on button "Apply" at bounding box center [597, 182] width 101 height 23
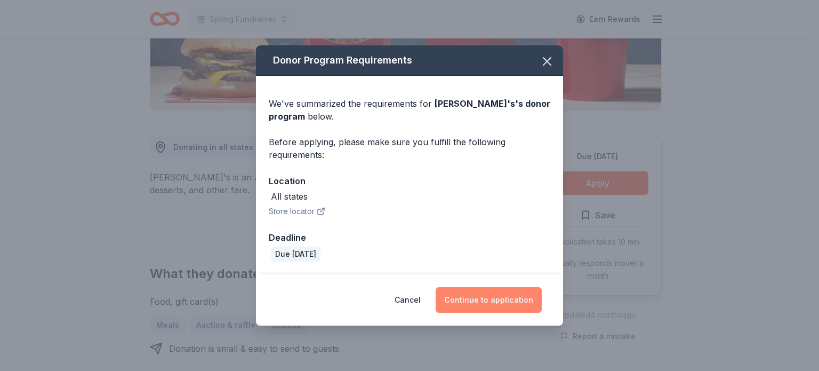
click at [478, 293] on button "Continue to application" at bounding box center [489, 300] width 106 height 26
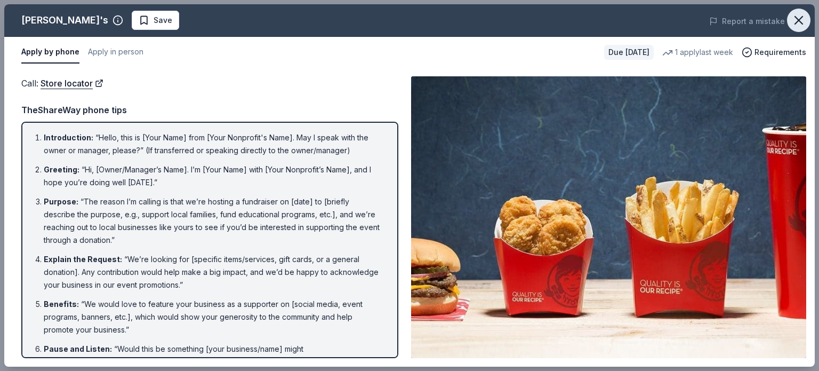
click at [789, 21] on button "button" at bounding box center [798, 20] width 23 height 23
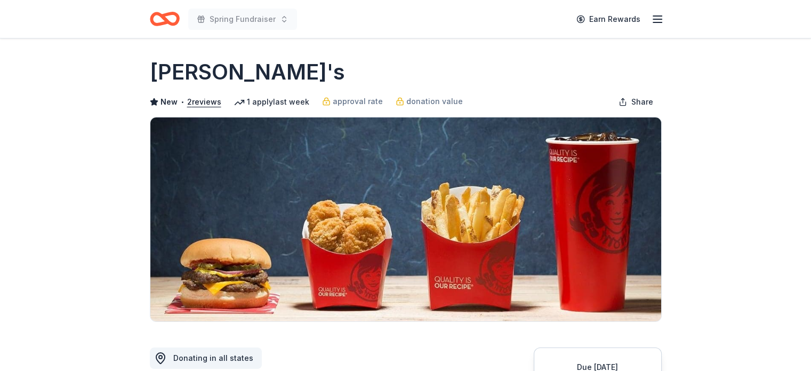
scroll to position [0, 0]
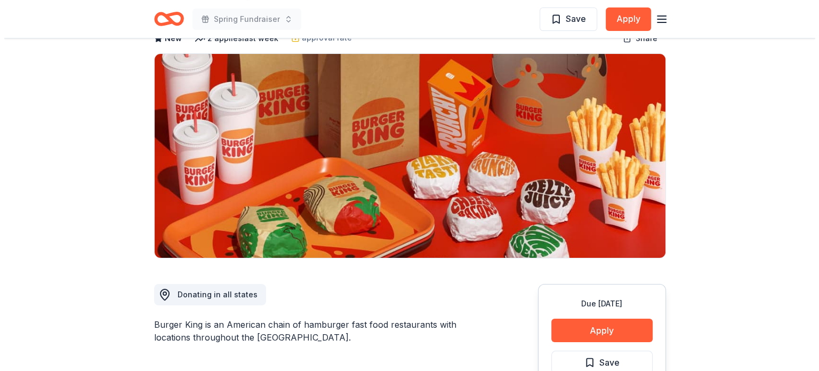
scroll to position [160, 0]
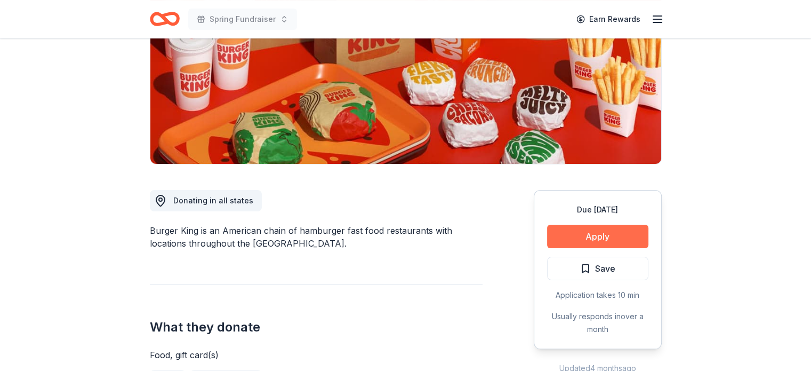
click at [572, 237] on button "Apply" at bounding box center [597, 236] width 101 height 23
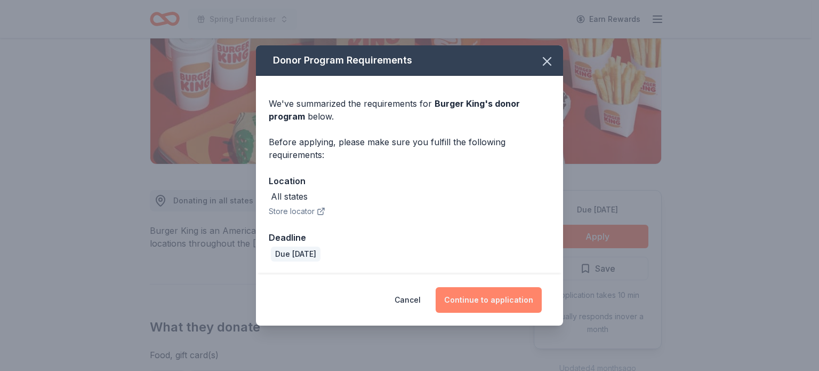
click at [494, 294] on button "Continue to application" at bounding box center [489, 300] width 106 height 26
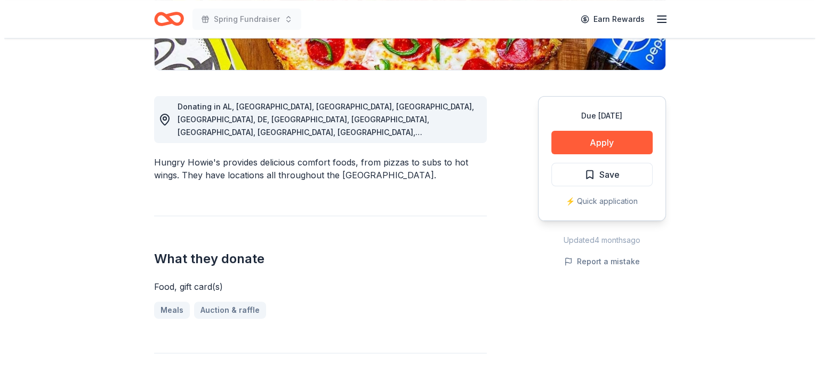
scroll to position [213, 0]
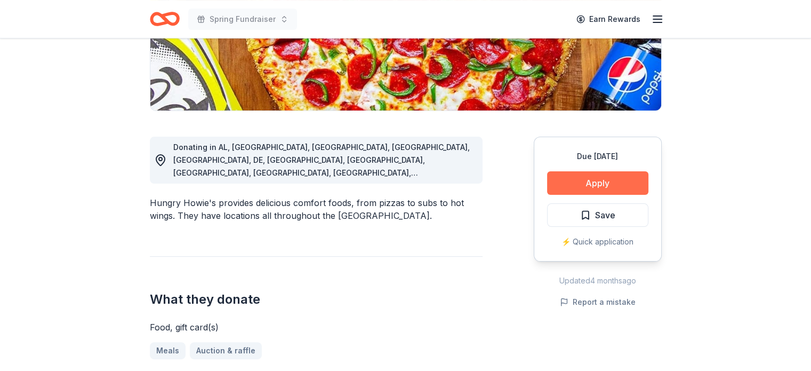
click at [566, 185] on button "Apply" at bounding box center [597, 182] width 101 height 23
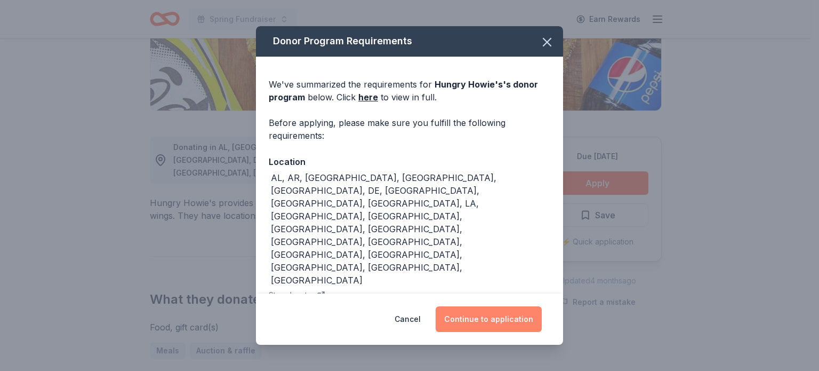
click at [483, 326] on button "Continue to application" at bounding box center [489, 319] width 106 height 26
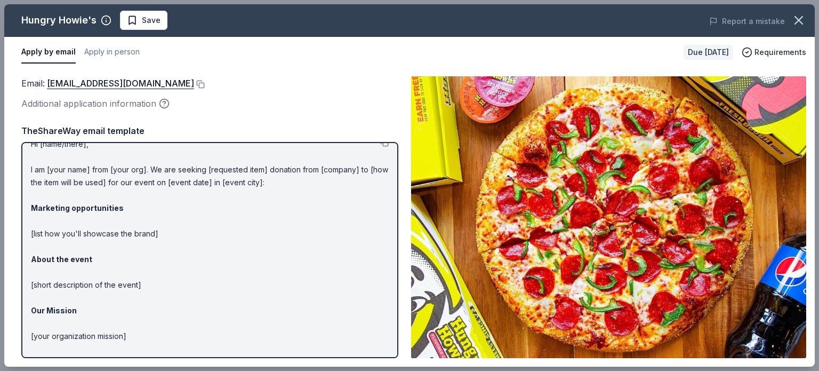
scroll to position [0, 0]
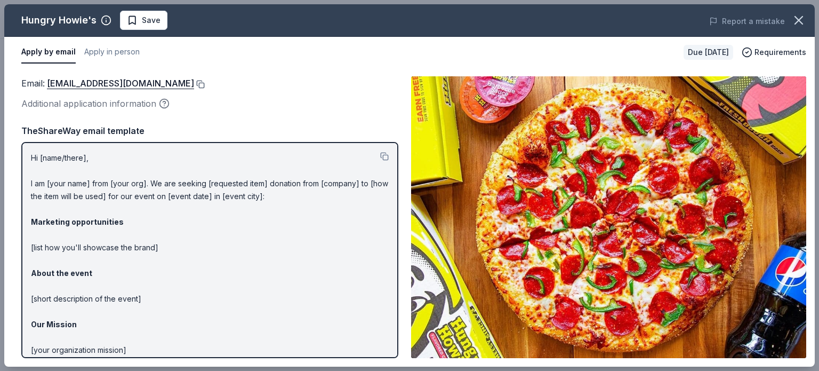
click at [194, 84] on button at bounding box center [199, 84] width 11 height 9
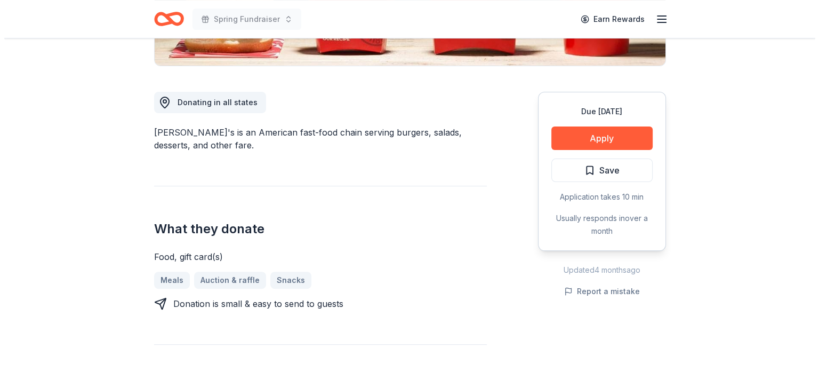
scroll to position [267, 0]
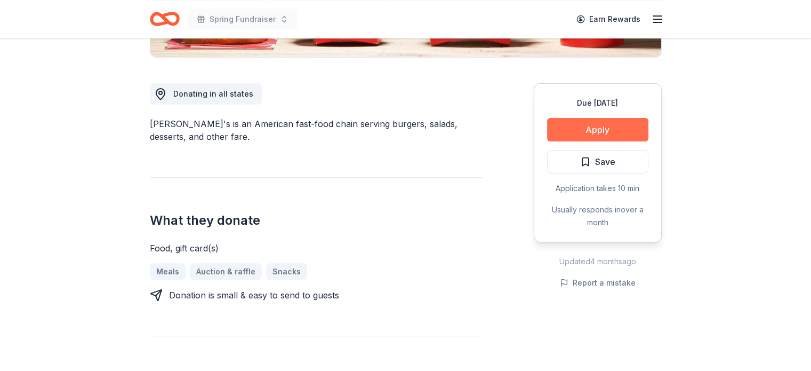
click at [638, 135] on button "Apply" at bounding box center [597, 129] width 101 height 23
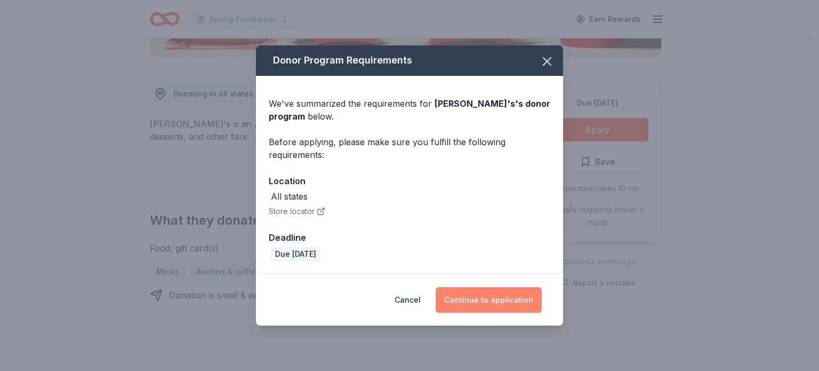
click at [503, 298] on button "Continue to application" at bounding box center [489, 300] width 106 height 26
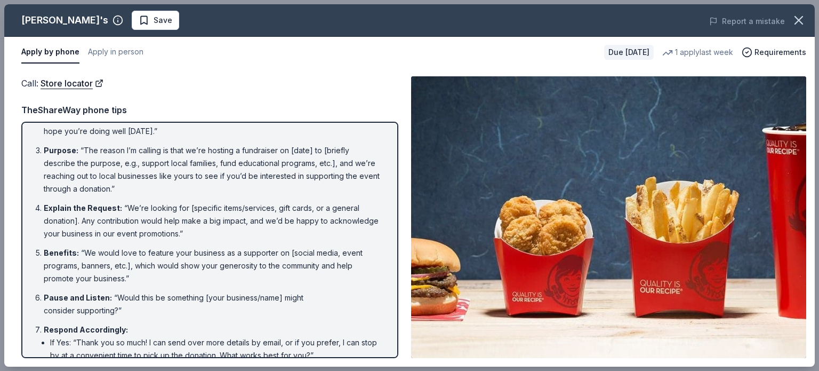
scroll to position [53, 0]
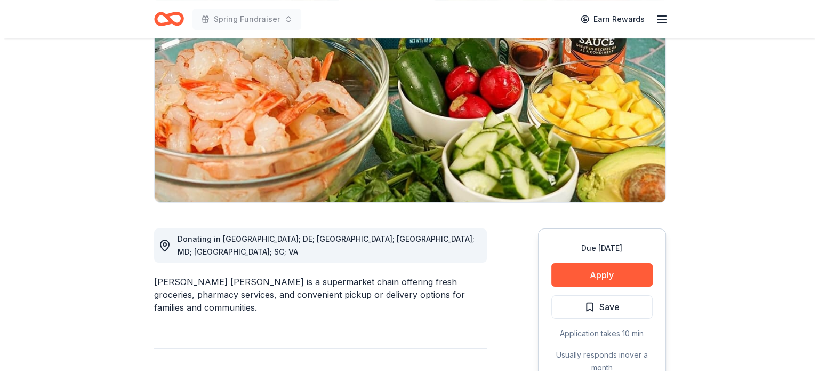
scroll to position [213, 0]
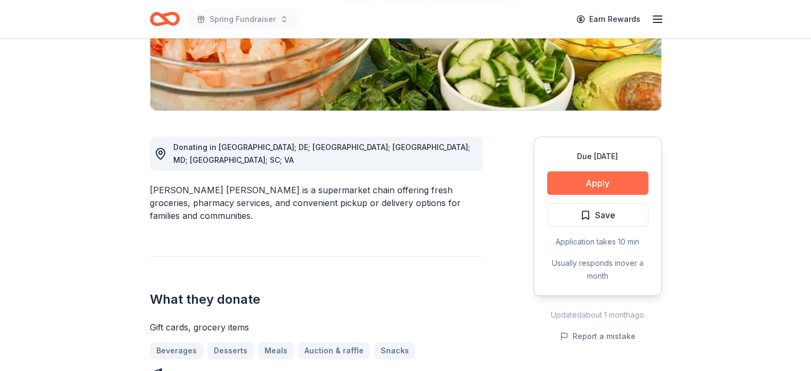
click at [615, 183] on button "Apply" at bounding box center [597, 182] width 101 height 23
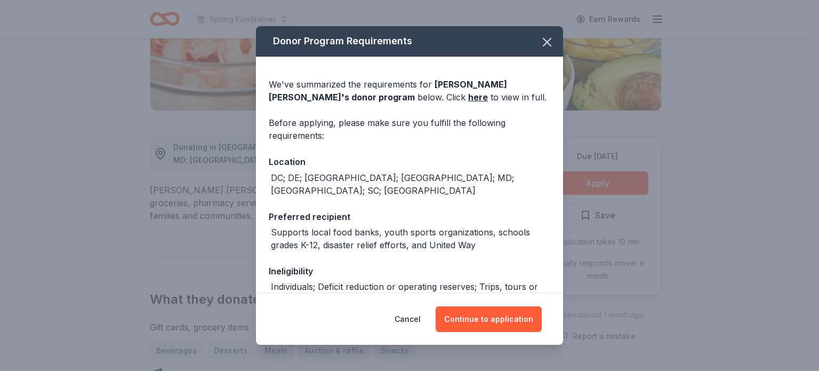
click at [496, 305] on div "Cancel Continue to application" at bounding box center [409, 318] width 307 height 51
click at [491, 321] on button "Continue to application" at bounding box center [489, 319] width 106 height 26
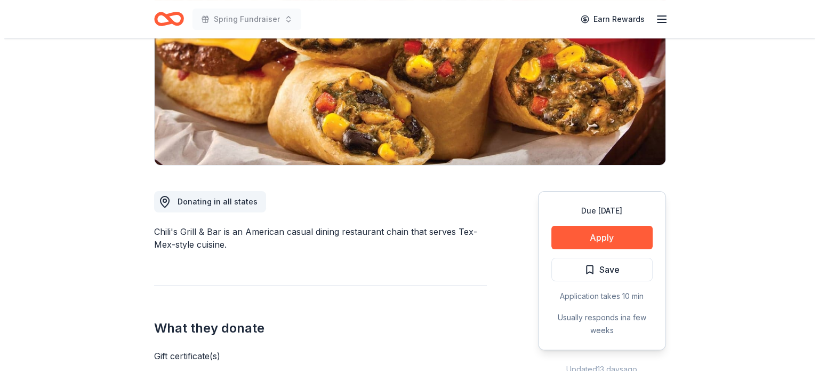
scroll to position [160, 0]
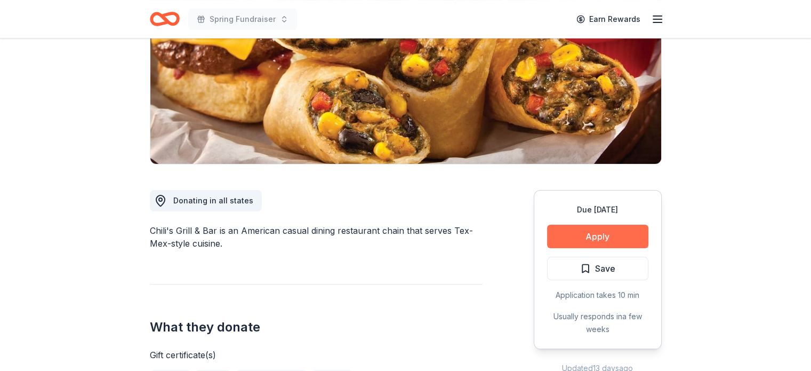
click at [596, 237] on button "Apply" at bounding box center [597, 236] width 101 height 23
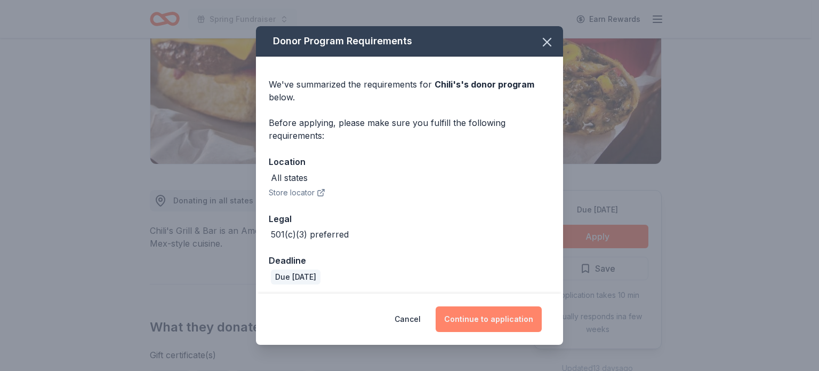
click at [505, 317] on button "Continue to application" at bounding box center [489, 319] width 106 height 26
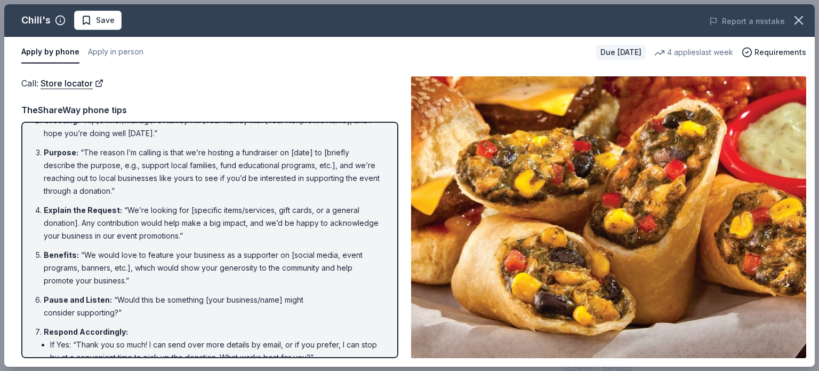
scroll to position [138, 0]
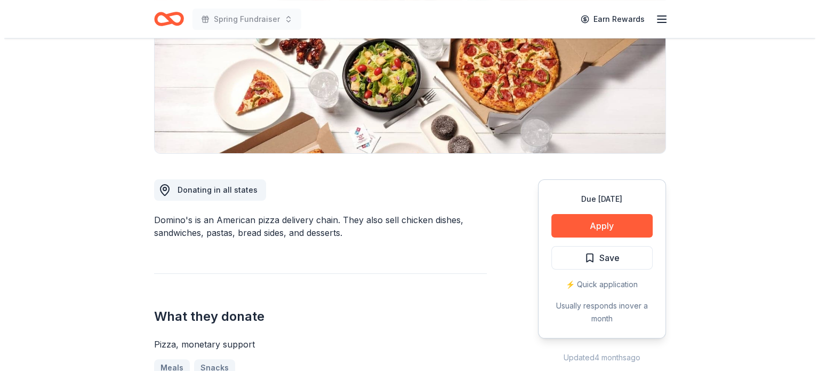
scroll to position [107, 0]
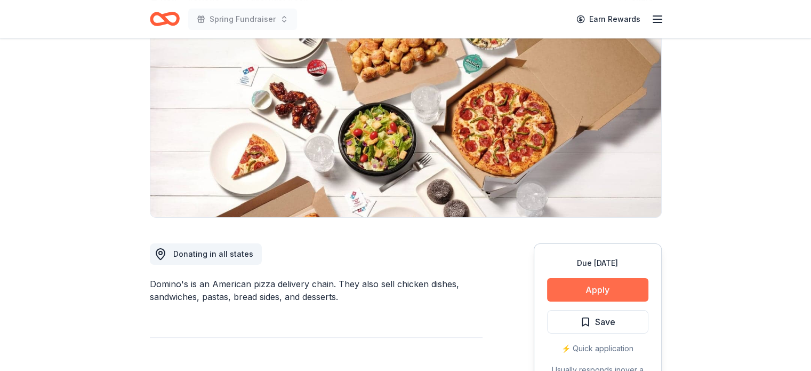
click at [601, 287] on button "Apply" at bounding box center [597, 289] width 101 height 23
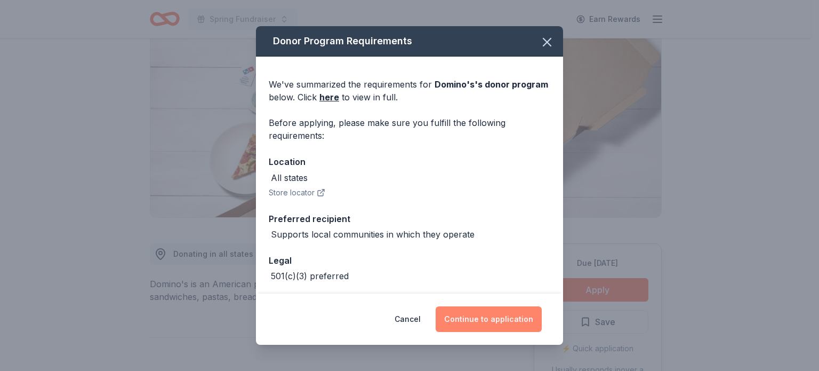
click at [538, 317] on button "Continue to application" at bounding box center [489, 319] width 106 height 26
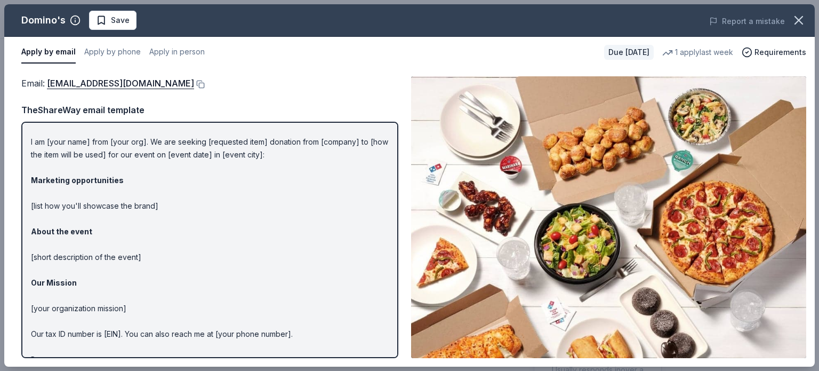
scroll to position [51, 0]
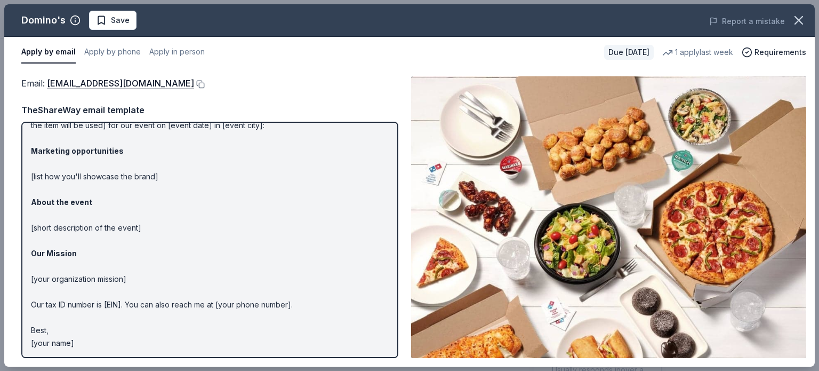
click at [194, 84] on button at bounding box center [199, 84] width 11 height 9
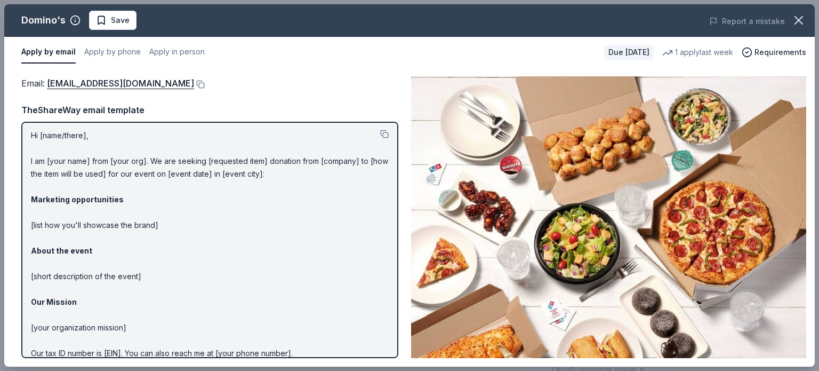
scroll to position [0, 0]
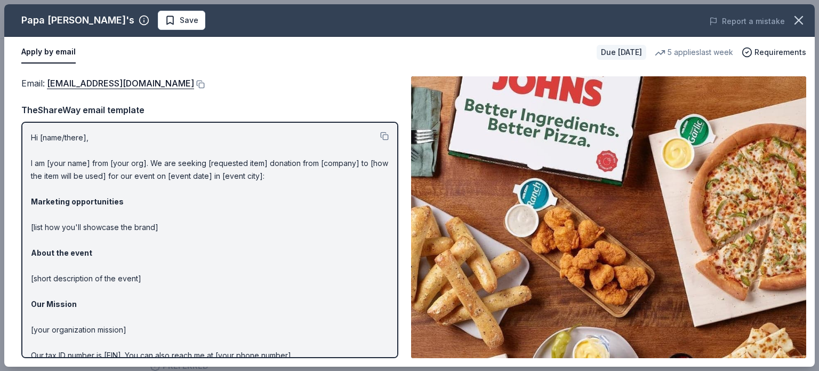
scroll to position [51, 0]
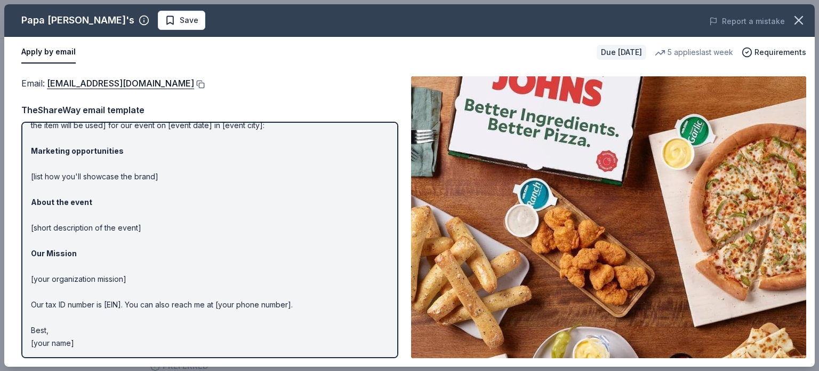
click at [194, 84] on button at bounding box center [199, 84] width 11 height 9
